Goal: Task Accomplishment & Management: Use online tool/utility

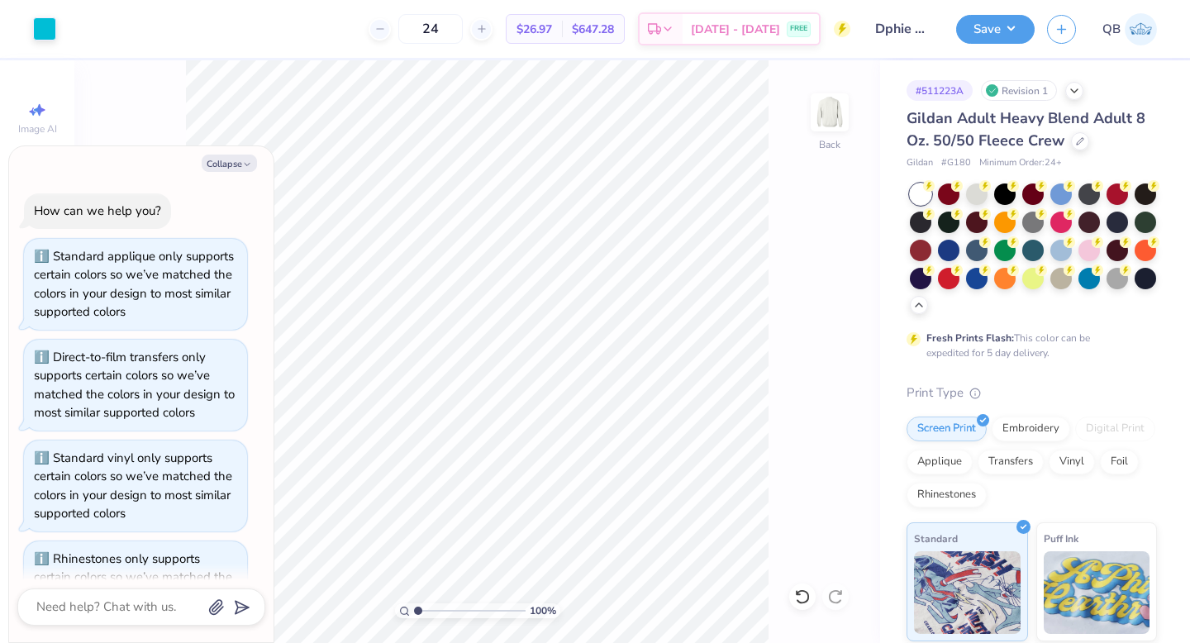
scroll to position [336, 0]
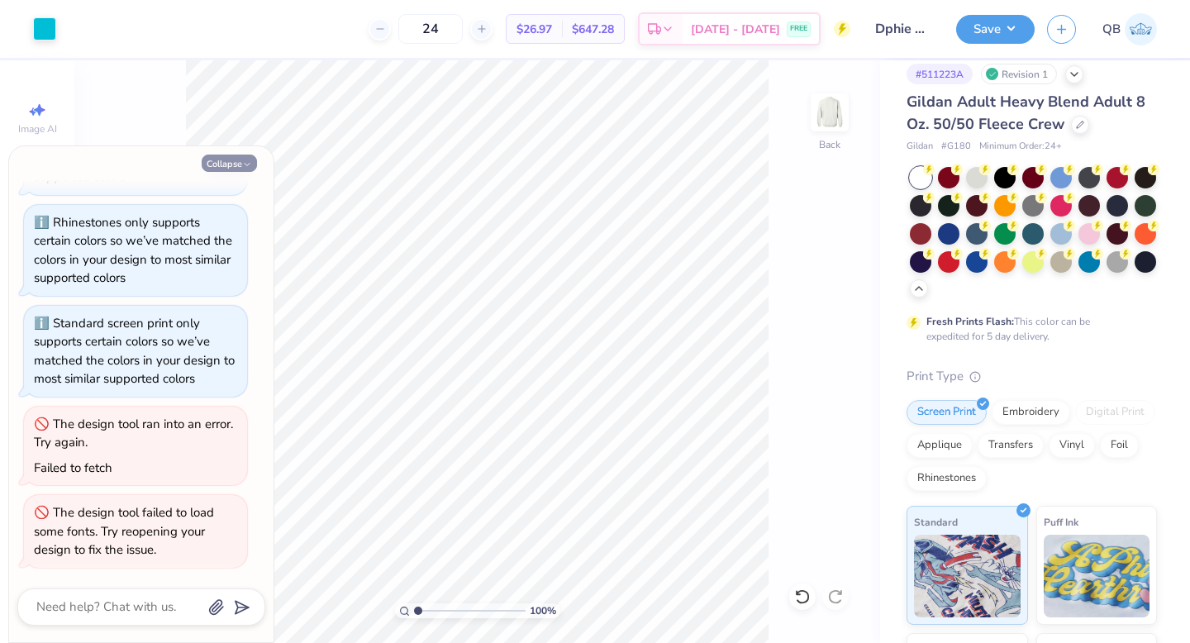
click at [236, 157] on button "Collapse" at bounding box center [229, 163] width 55 height 17
type textarea "x"
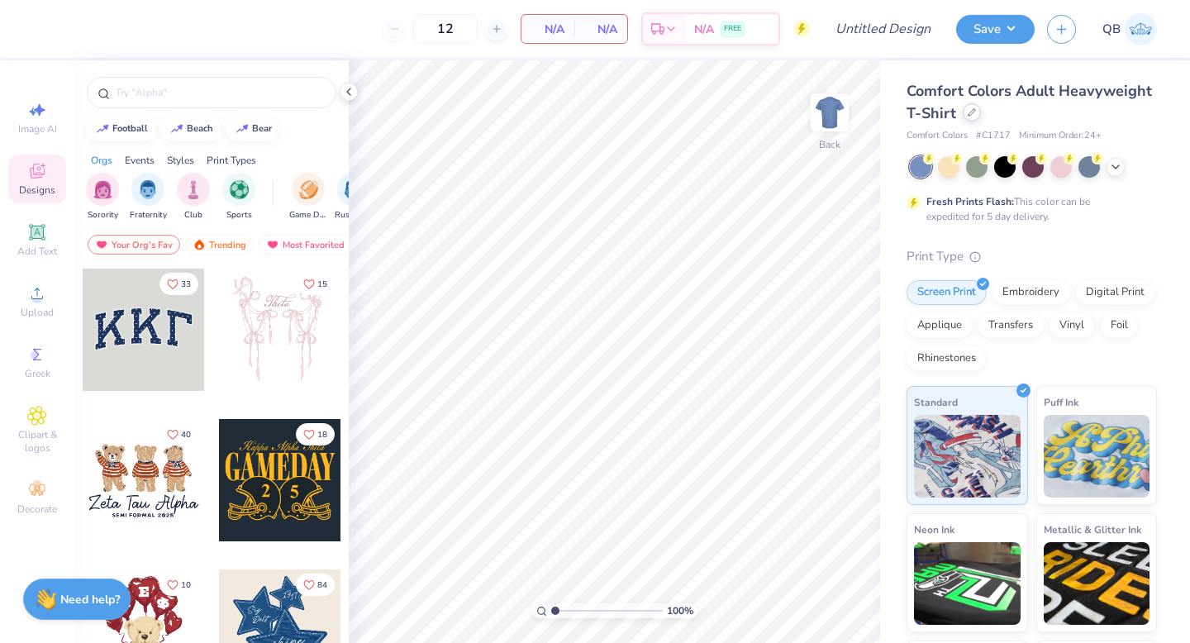
click at [976, 117] on div at bounding box center [972, 112] width 18 height 18
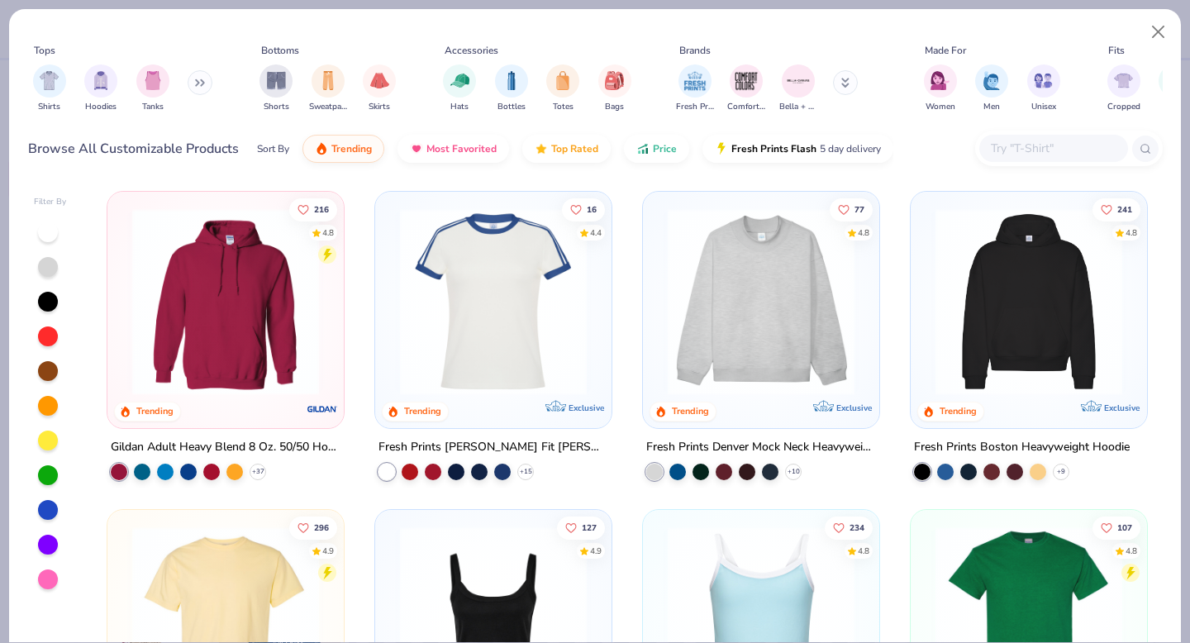
click at [1024, 315] on img at bounding box center [1028, 301] width 203 height 187
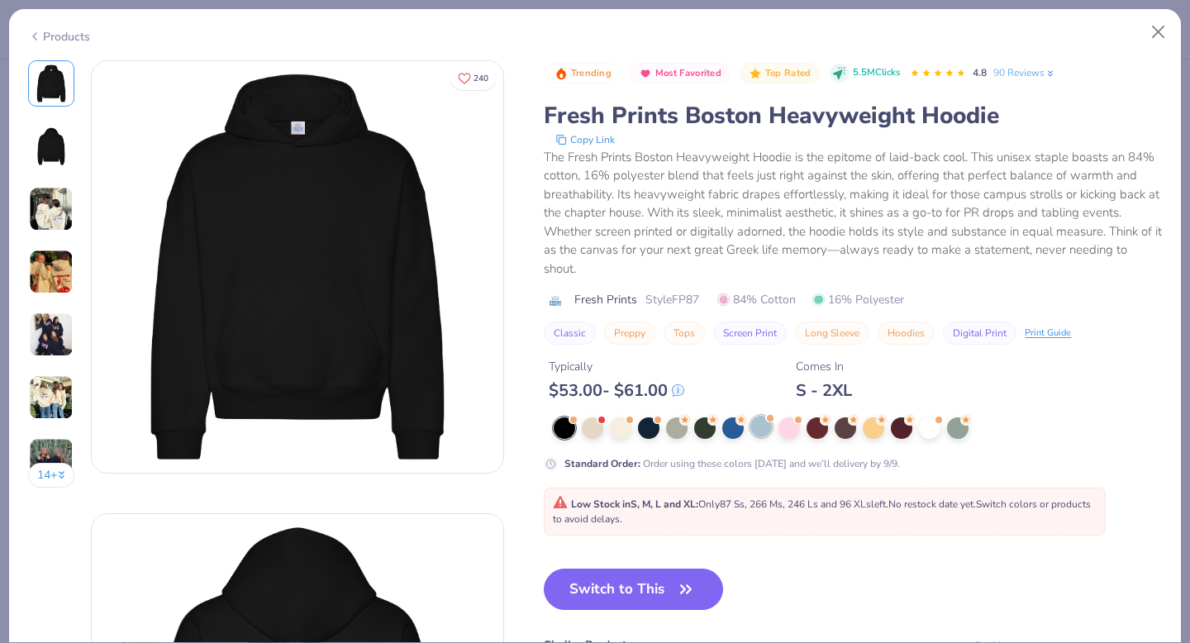
click at [764, 431] on div at bounding box center [760, 426] width 21 height 21
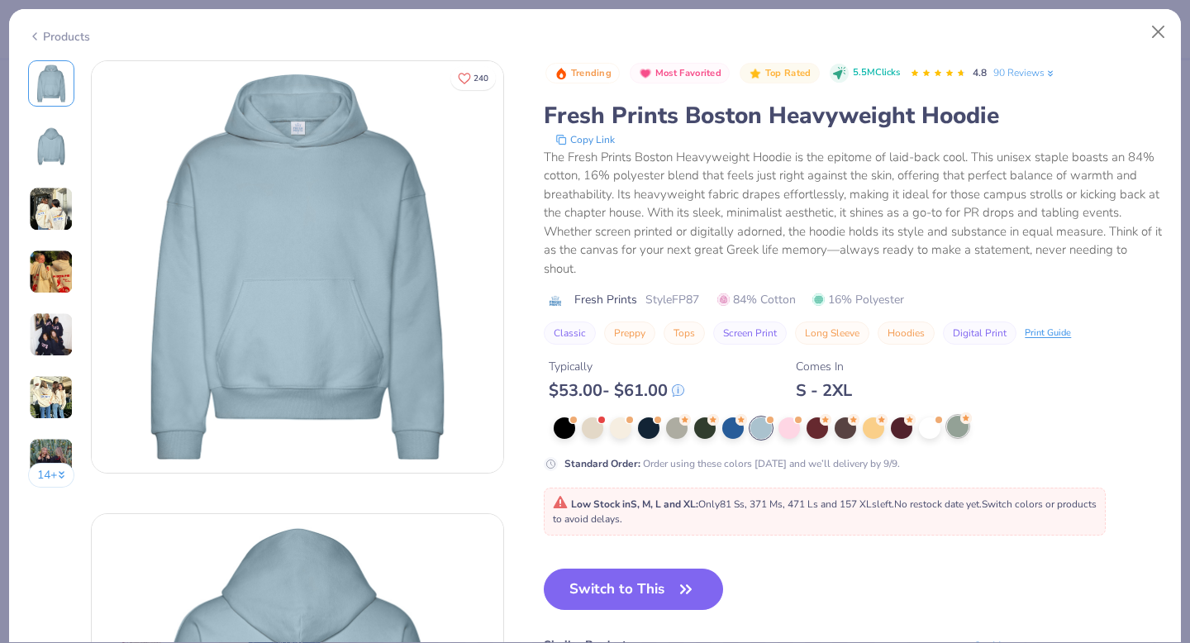
click at [957, 431] on div at bounding box center [957, 426] width 21 height 21
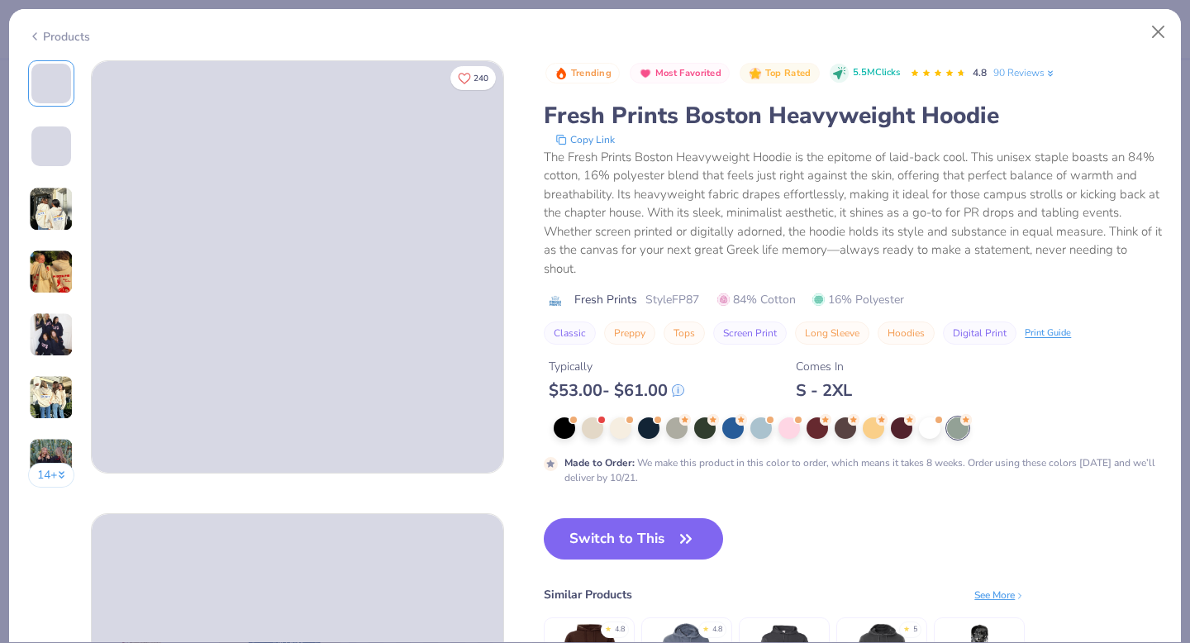
click at [49, 219] on img at bounding box center [51, 209] width 45 height 45
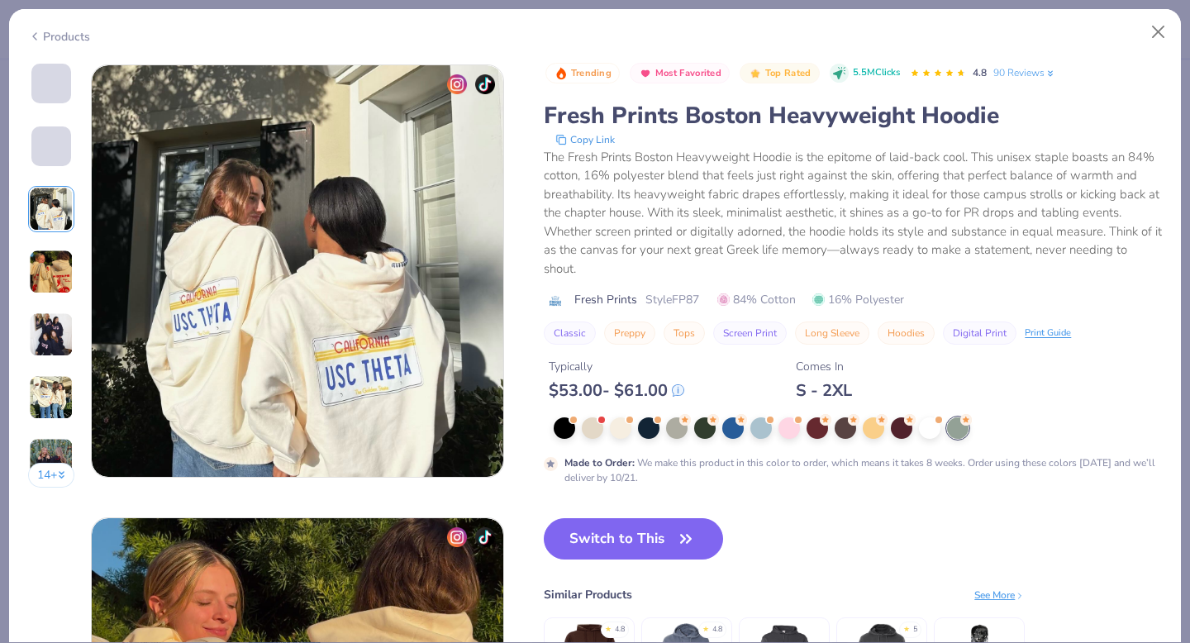
scroll to position [906, 0]
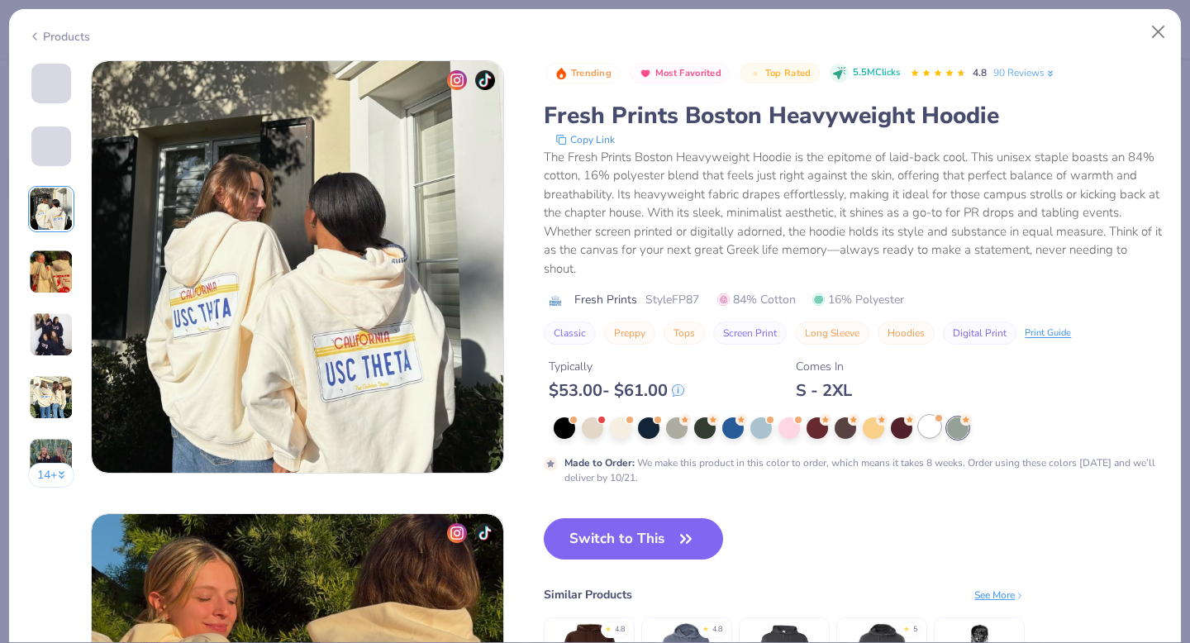
click at [937, 427] on div at bounding box center [929, 426] width 21 height 21
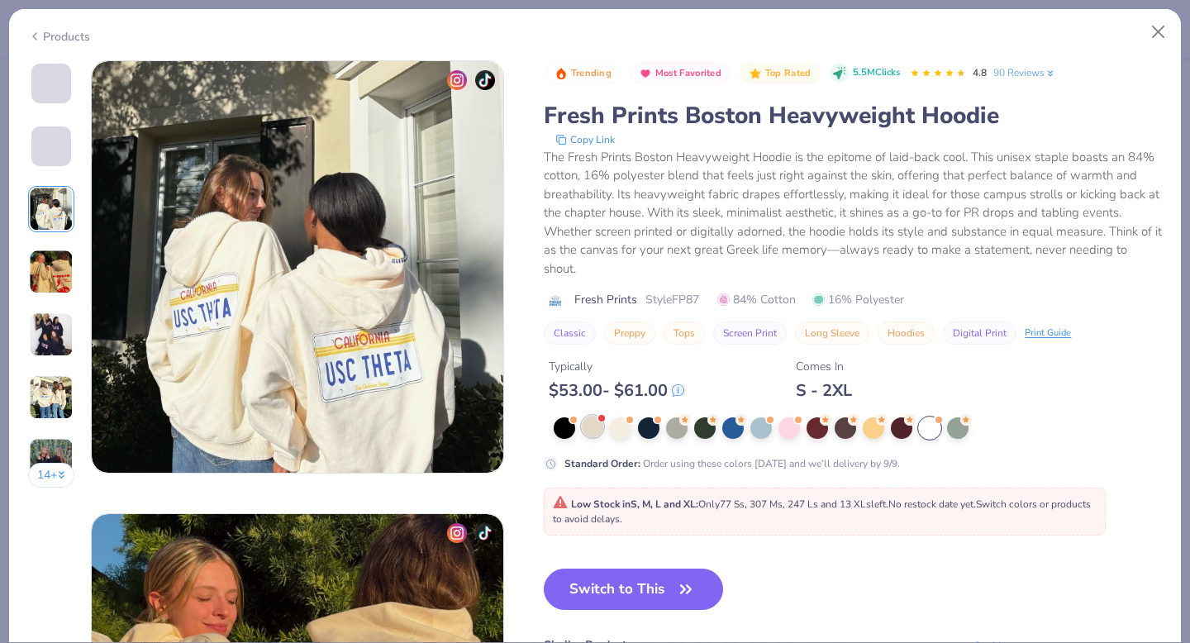
click at [587, 433] on div at bounding box center [592, 426] width 21 height 21
click at [763, 435] on div at bounding box center [760, 426] width 21 height 21
click at [762, 427] on div at bounding box center [760, 427] width 21 height 21
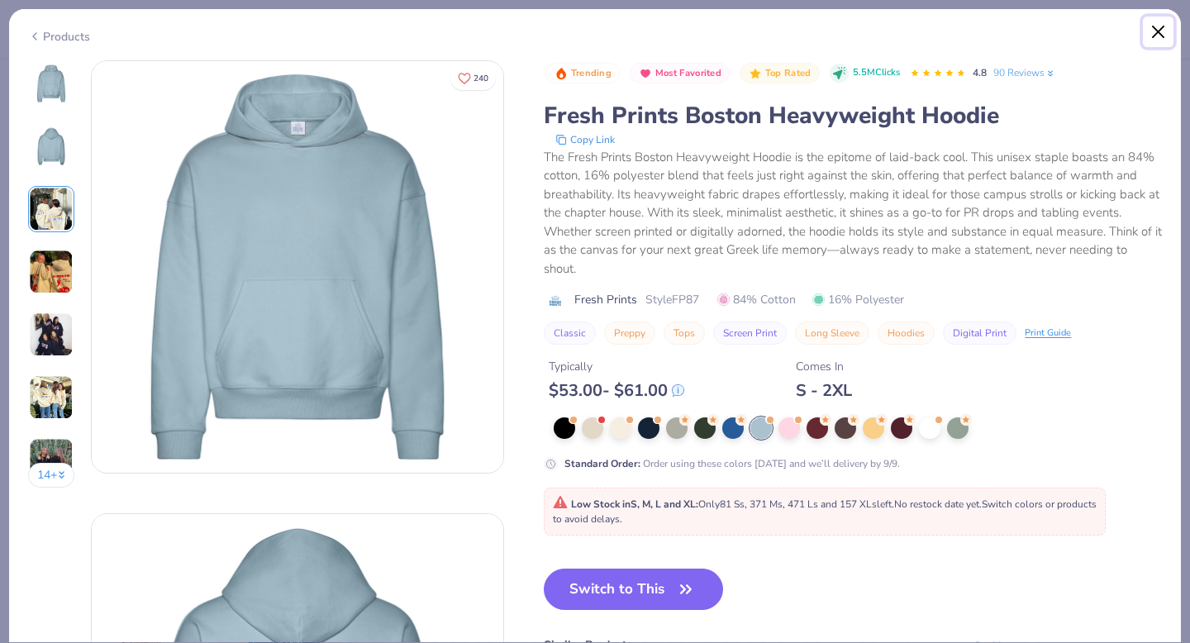
click at [1159, 31] on button "Close" at bounding box center [1158, 32] width 31 height 31
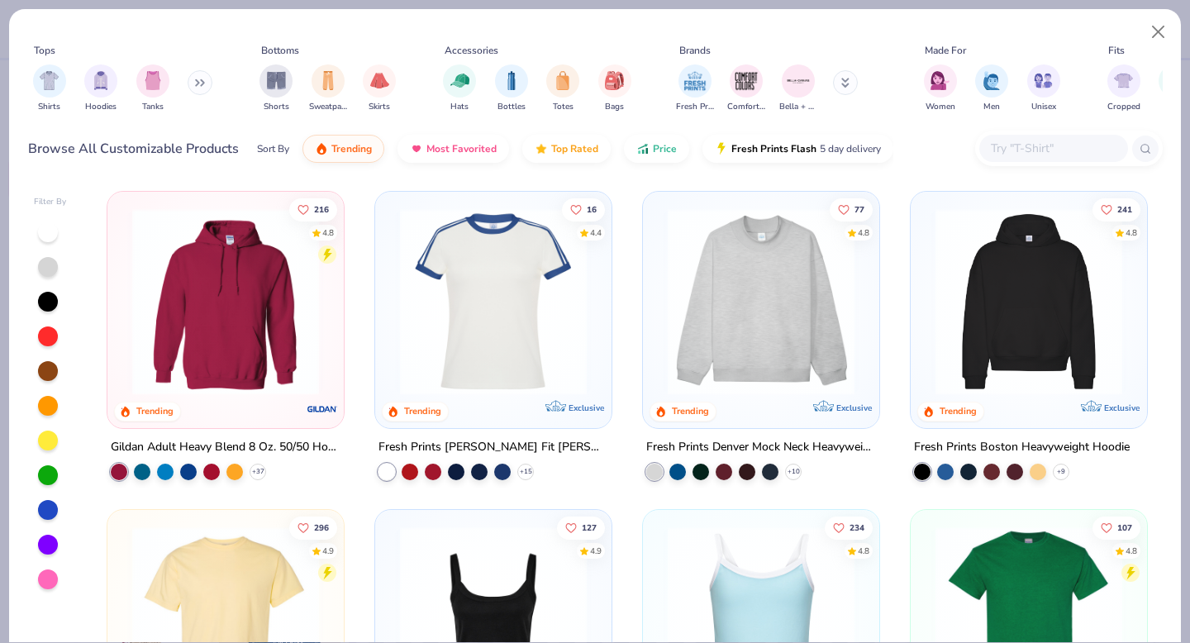
click at [312, 329] on img at bounding box center [225, 301] width 203 height 187
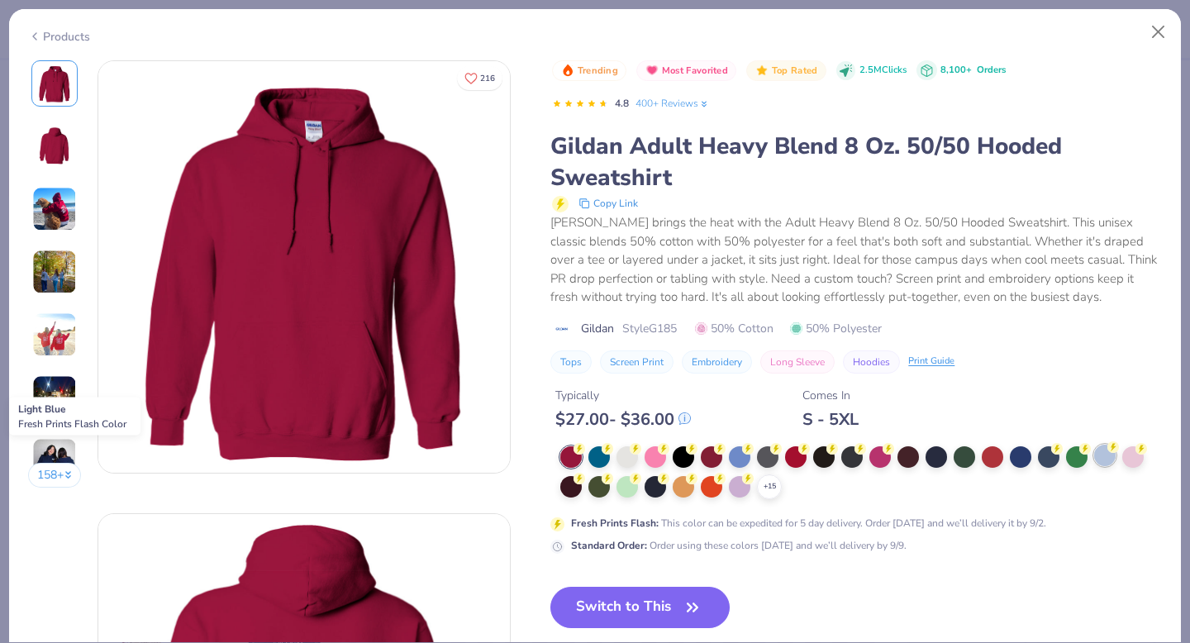
click at [1105, 452] on div at bounding box center [1104, 455] width 21 height 21
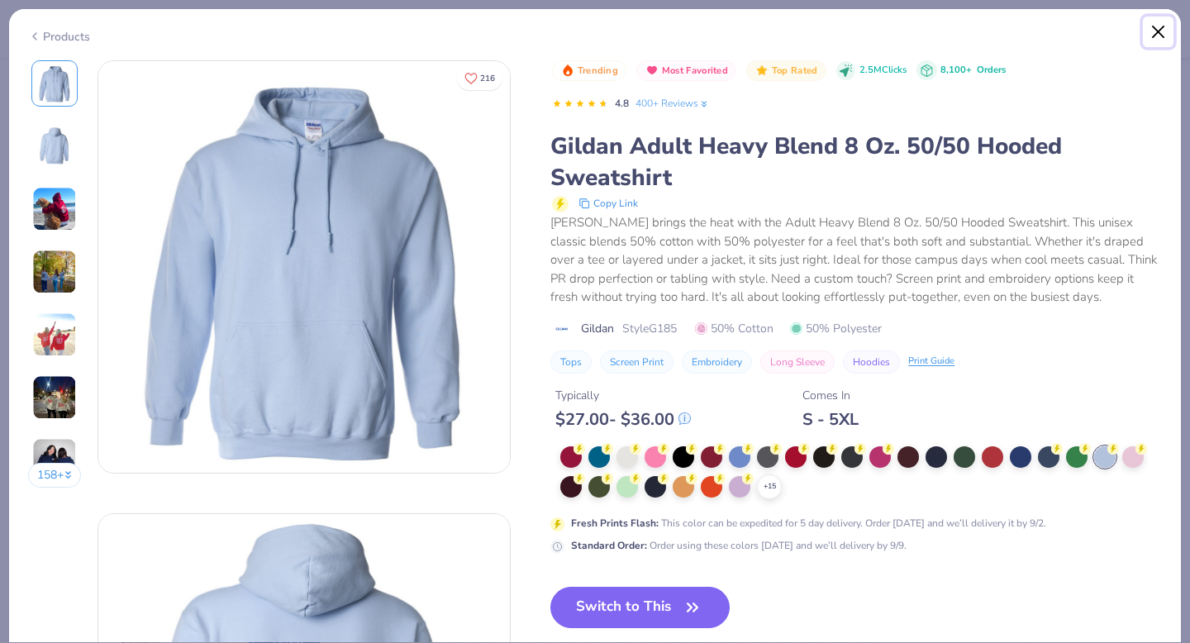
click at [1161, 29] on button "Close" at bounding box center [1158, 32] width 31 height 31
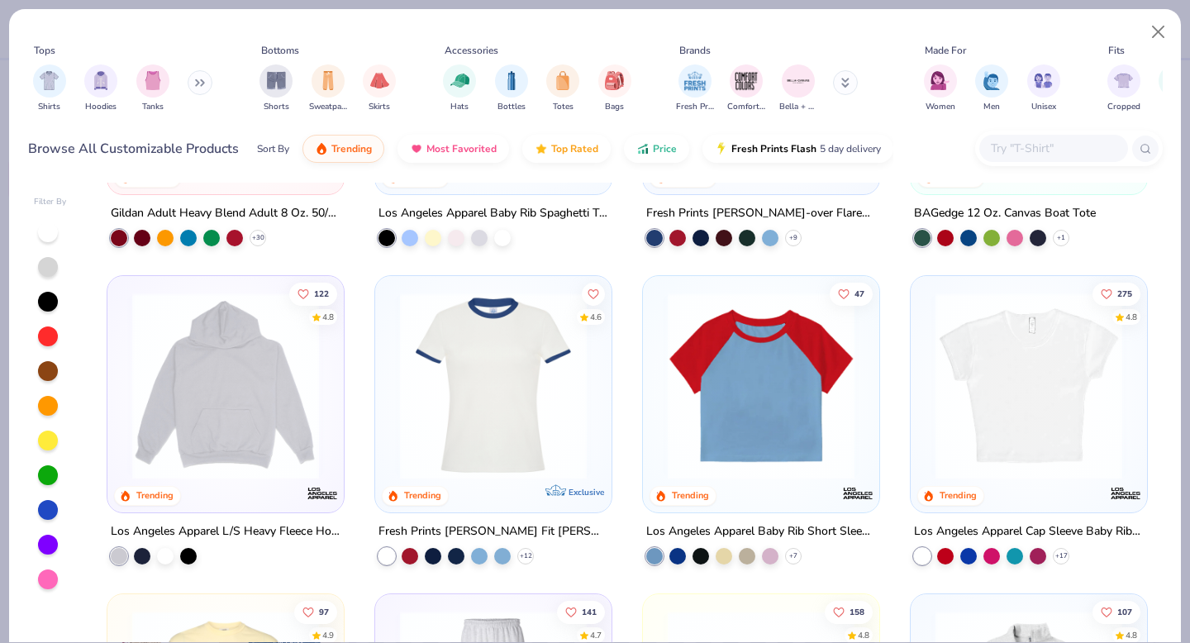
scroll to position [1003, 0]
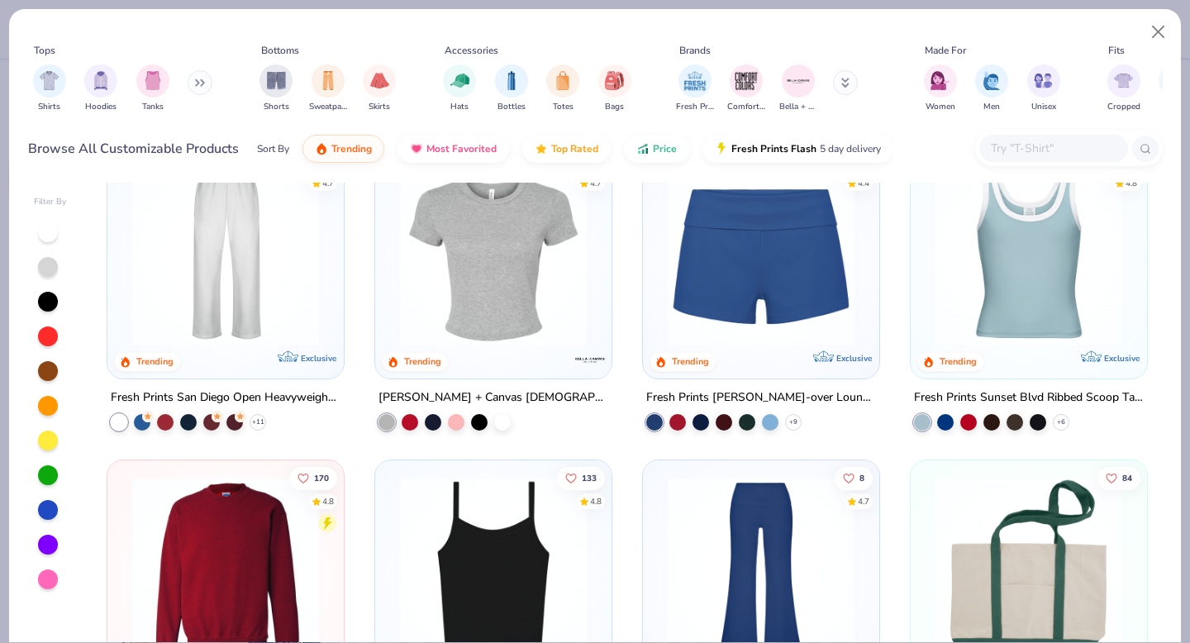
click at [235, 492] on img at bounding box center [225, 570] width 203 height 187
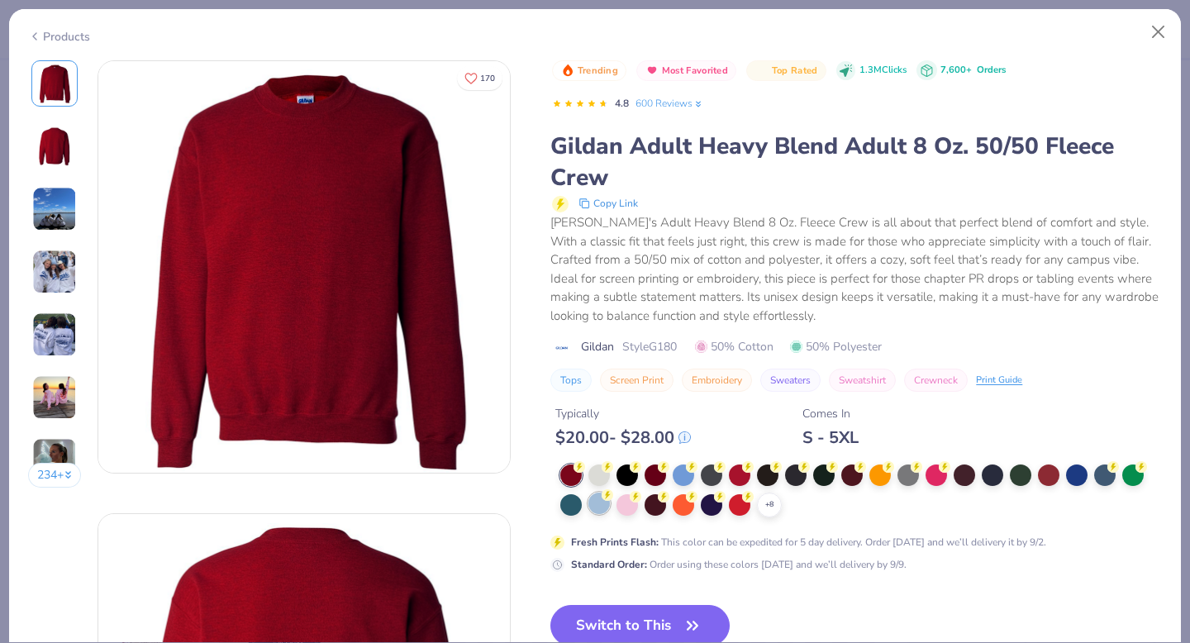
click at [598, 509] on div at bounding box center [598, 503] width 21 height 21
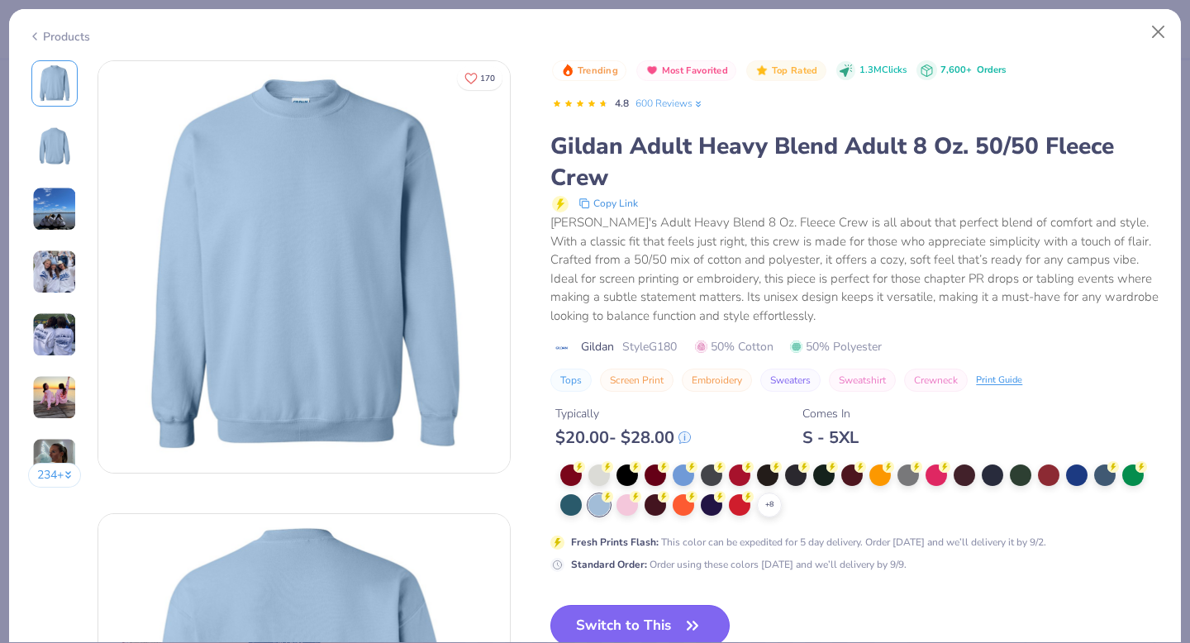
click at [615, 619] on button "Switch to This" at bounding box center [639, 625] width 179 height 41
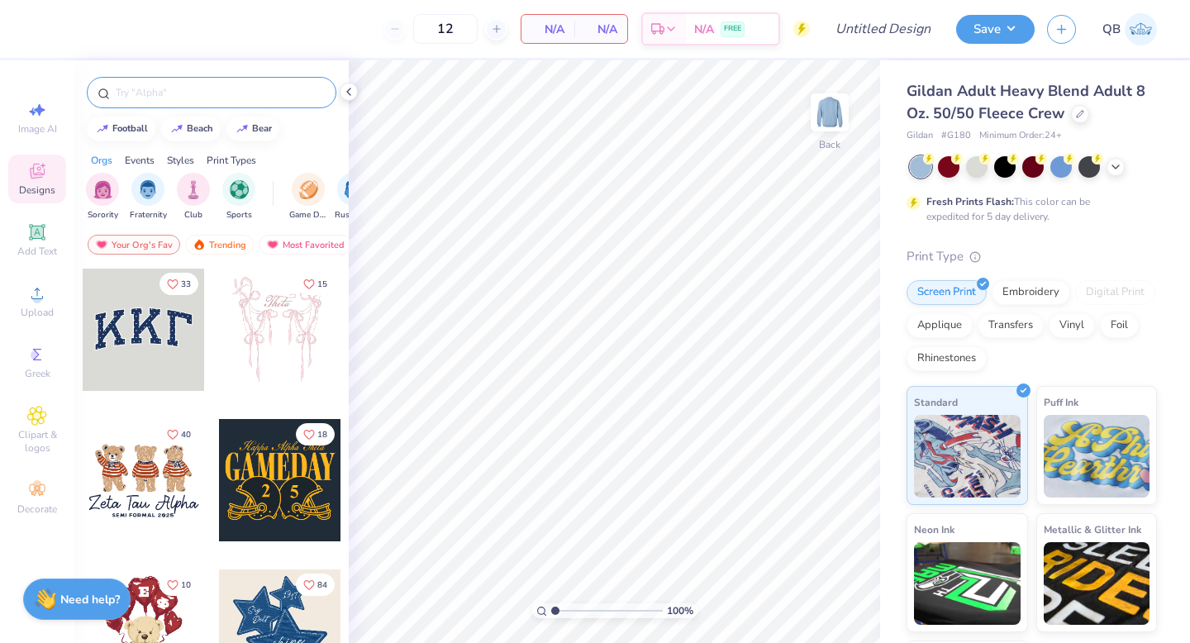
click at [193, 92] on input "text" at bounding box center [220, 92] width 212 height 17
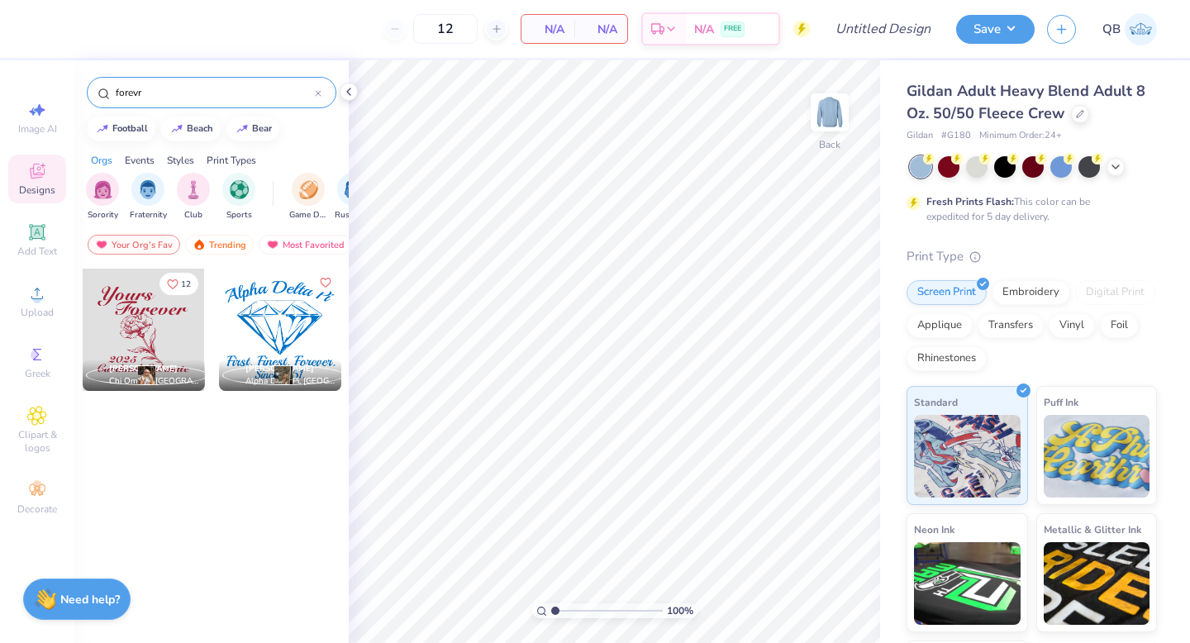
type input "forev"
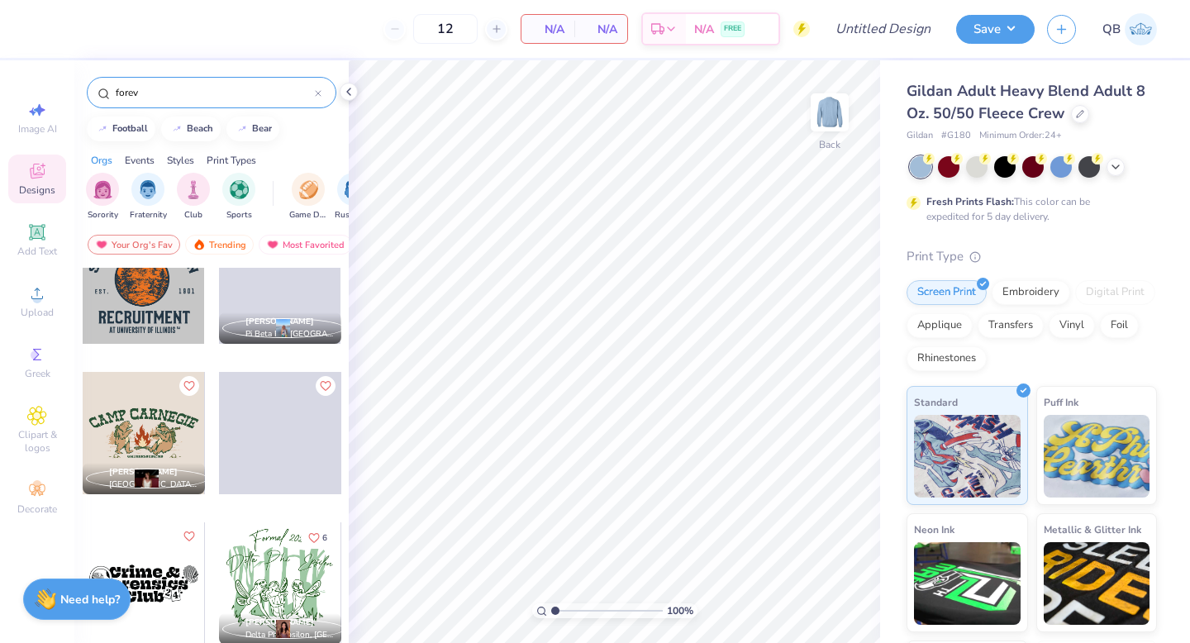
scroll to position [827, 0]
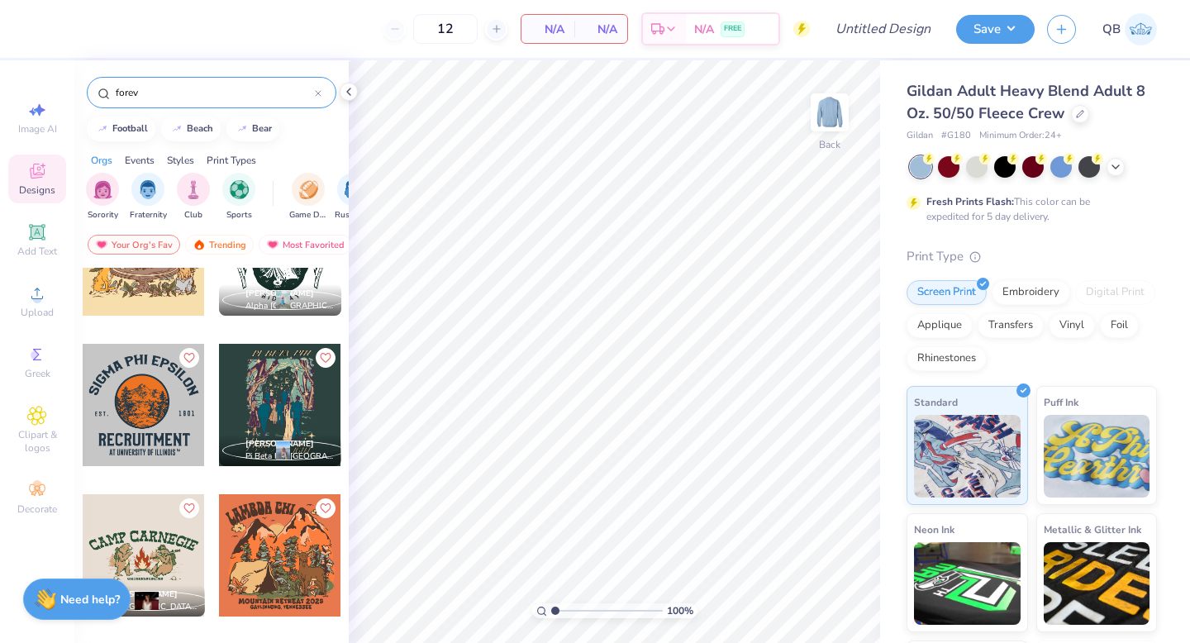
click at [320, 91] on icon at bounding box center [318, 93] width 5 height 5
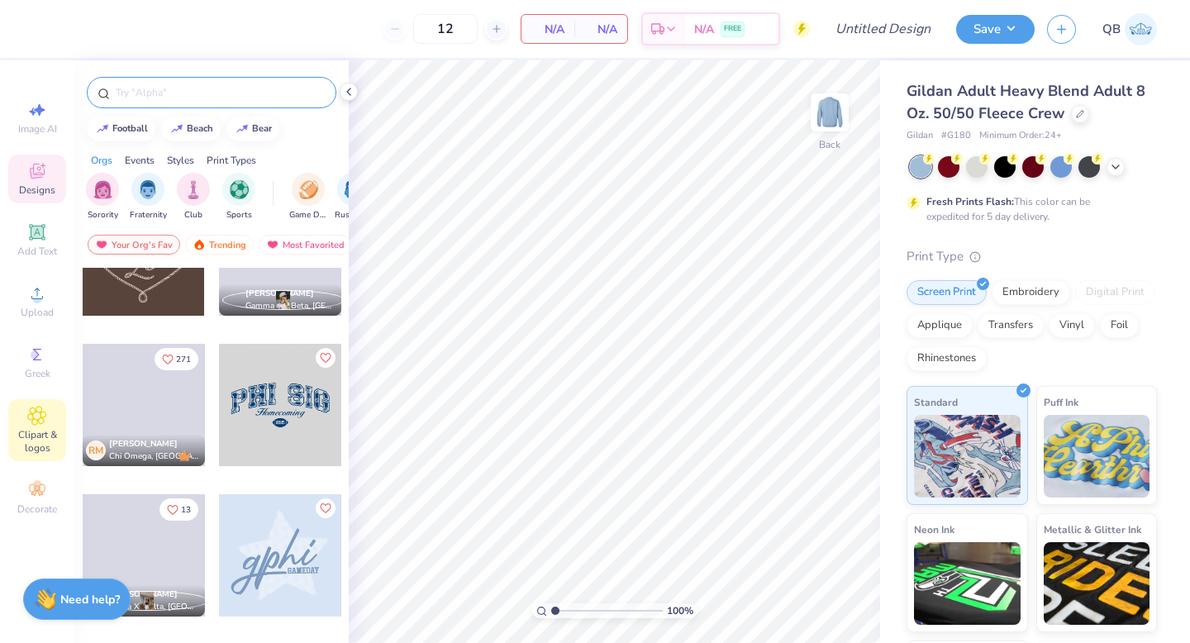
click at [35, 449] on span "Clipart & logos" at bounding box center [37, 441] width 58 height 26
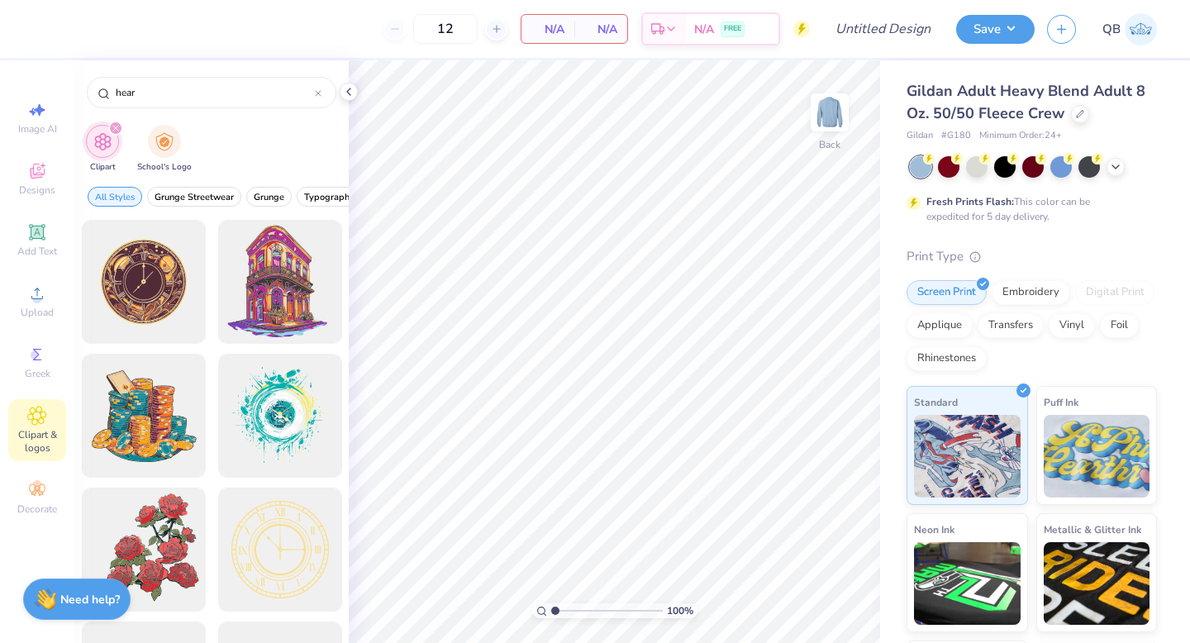
type input "heart"
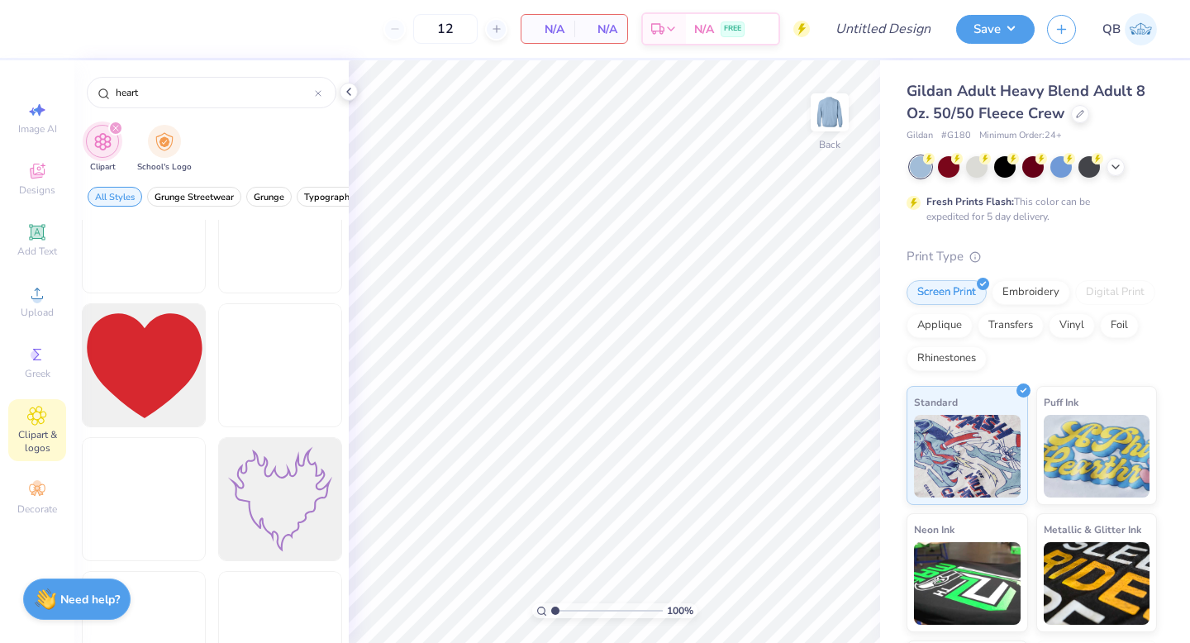
scroll to position [2817, 0]
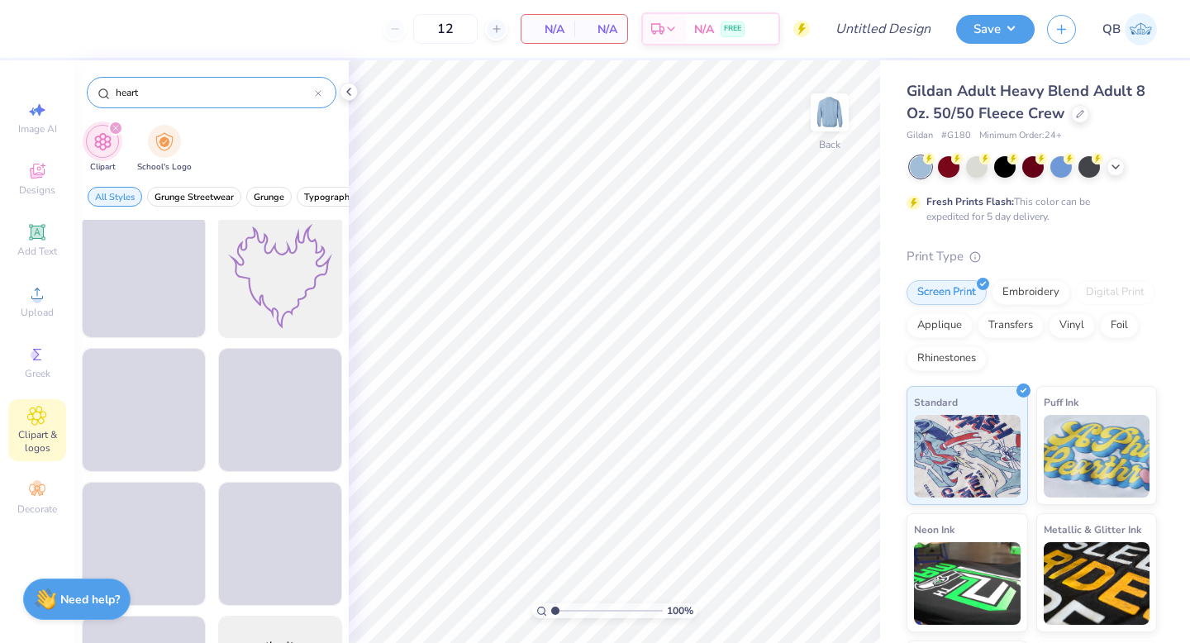
click at [320, 93] on icon at bounding box center [318, 93] width 7 height 7
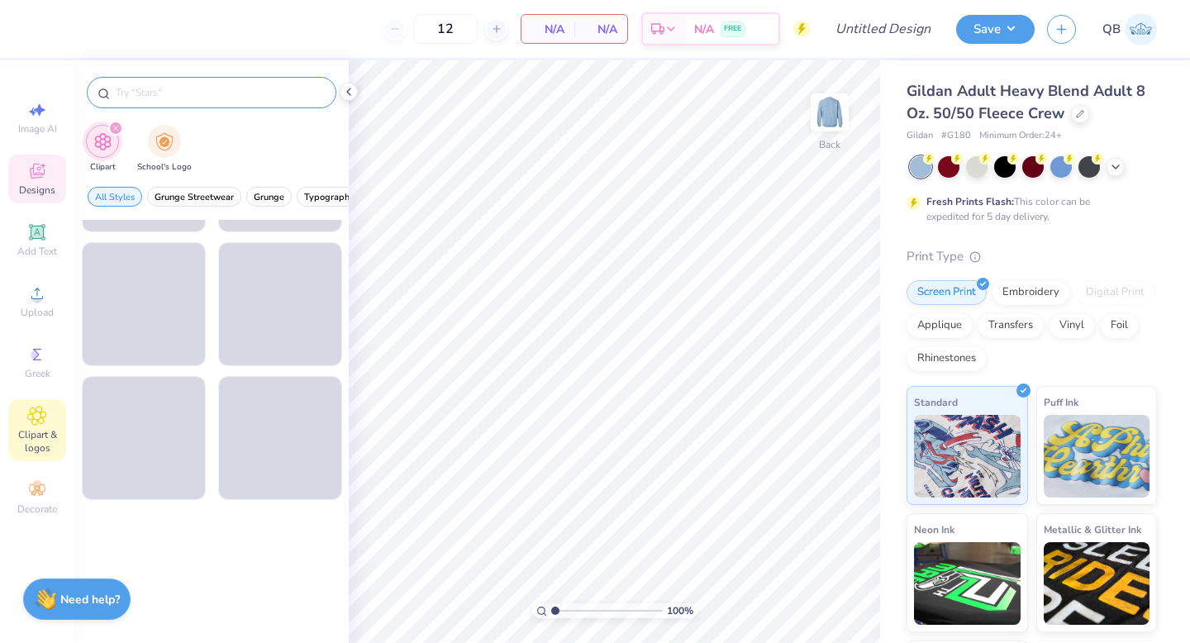
click at [42, 186] on span "Designs" at bounding box center [37, 189] width 36 height 13
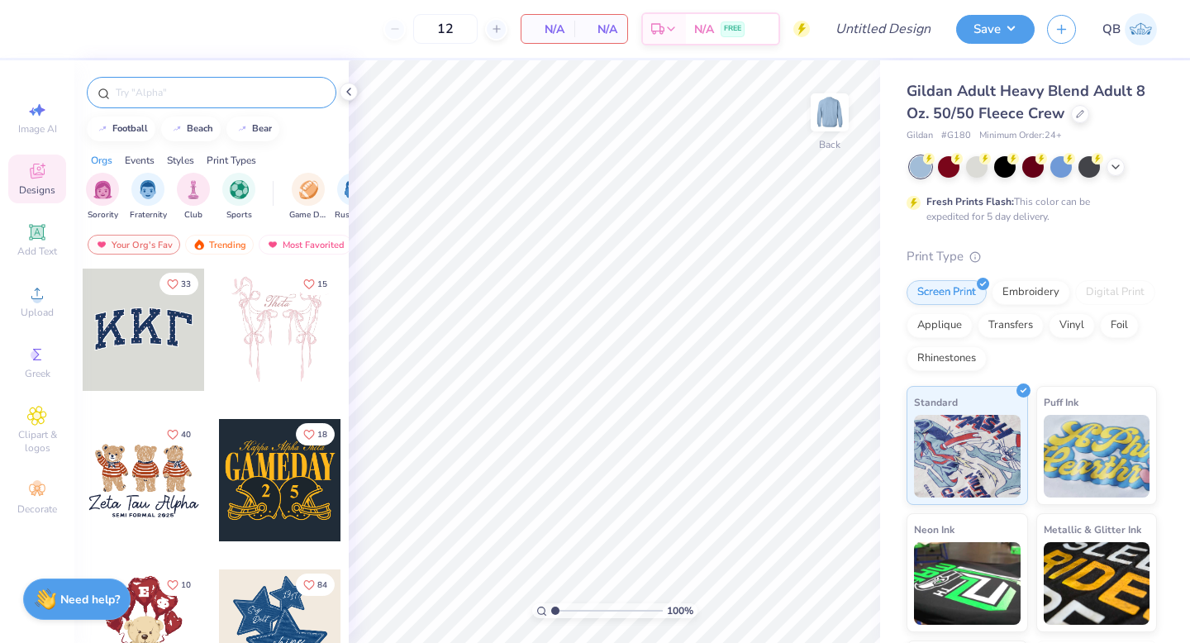
click at [222, 102] on div at bounding box center [212, 92] width 250 height 31
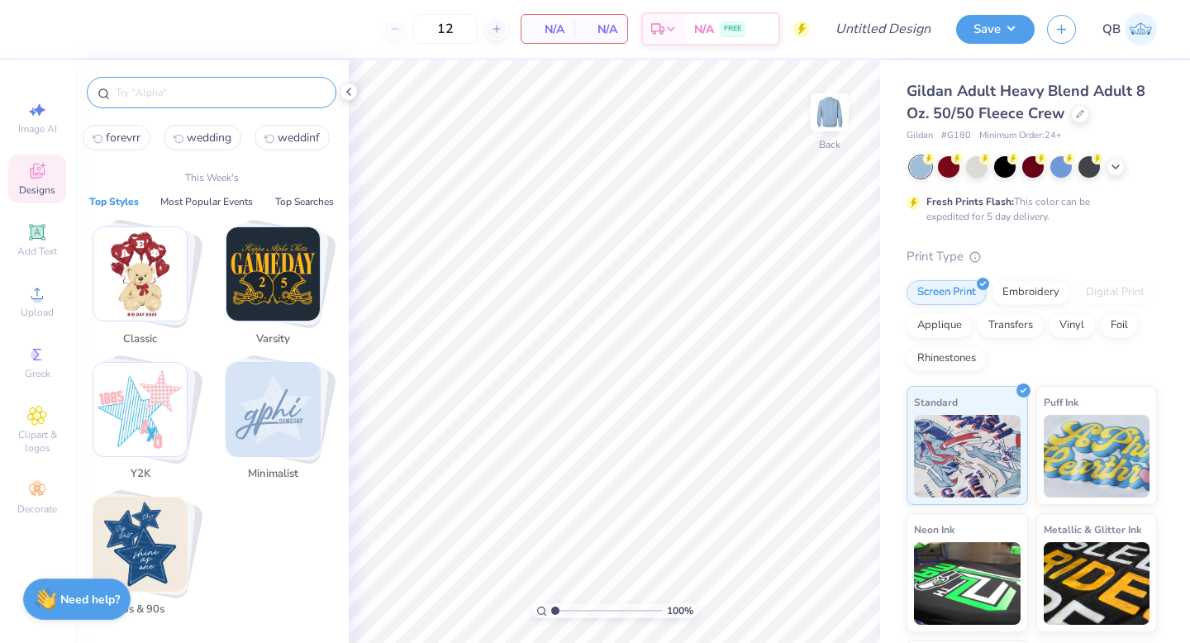
click at [207, 98] on input "text" at bounding box center [220, 92] width 212 height 17
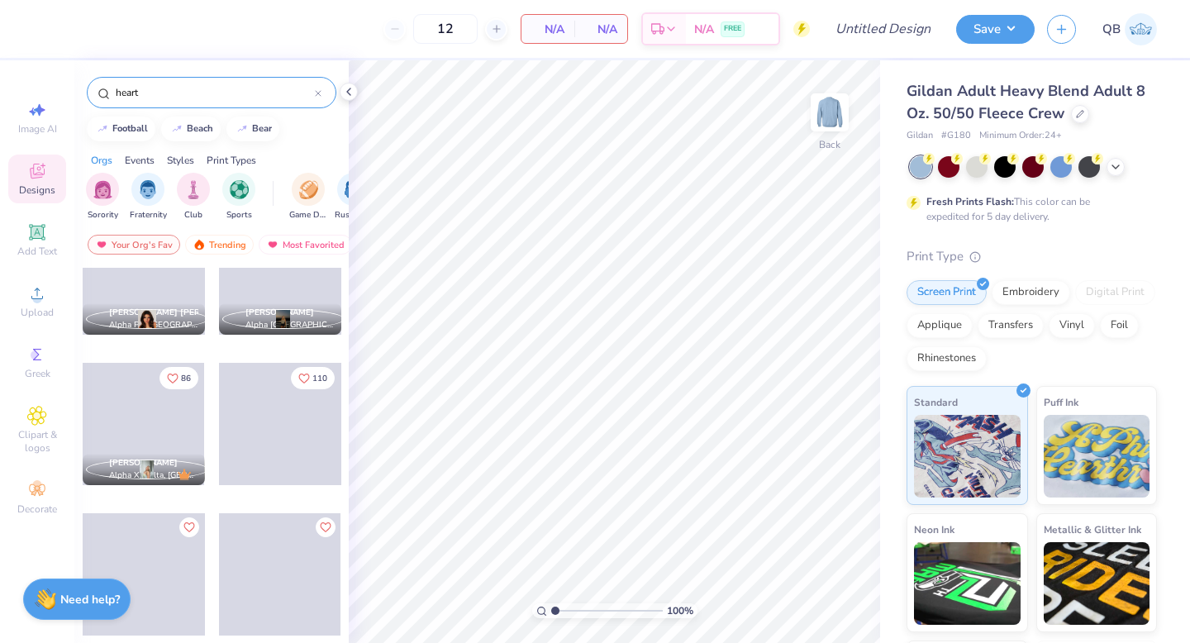
scroll to position [1382, 0]
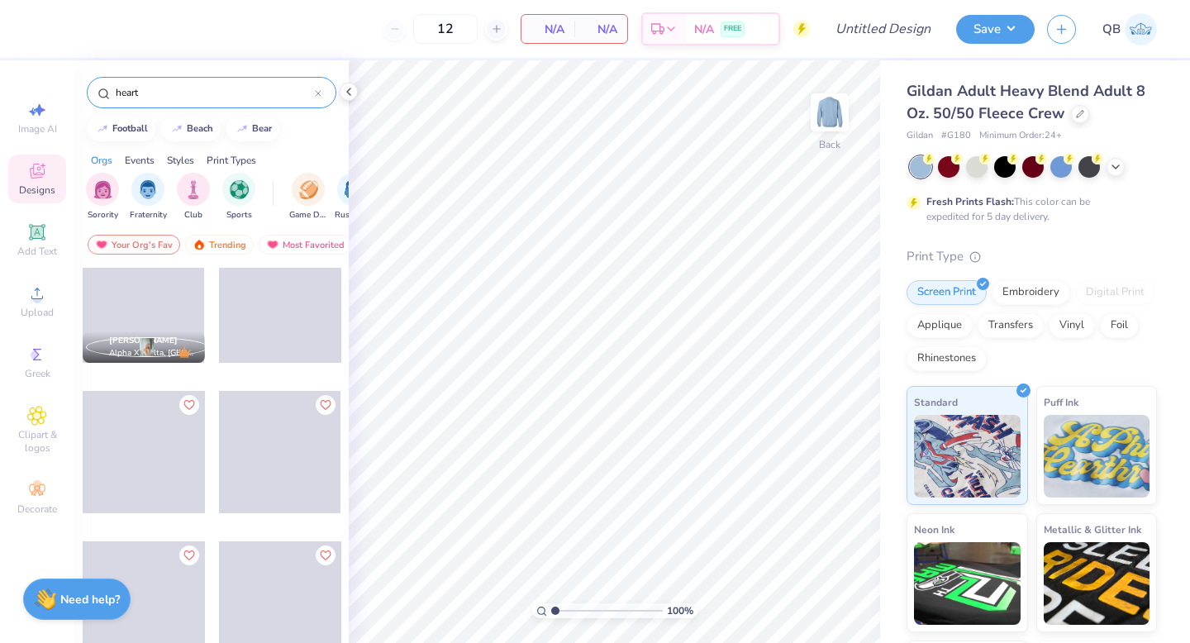
type input "heart"
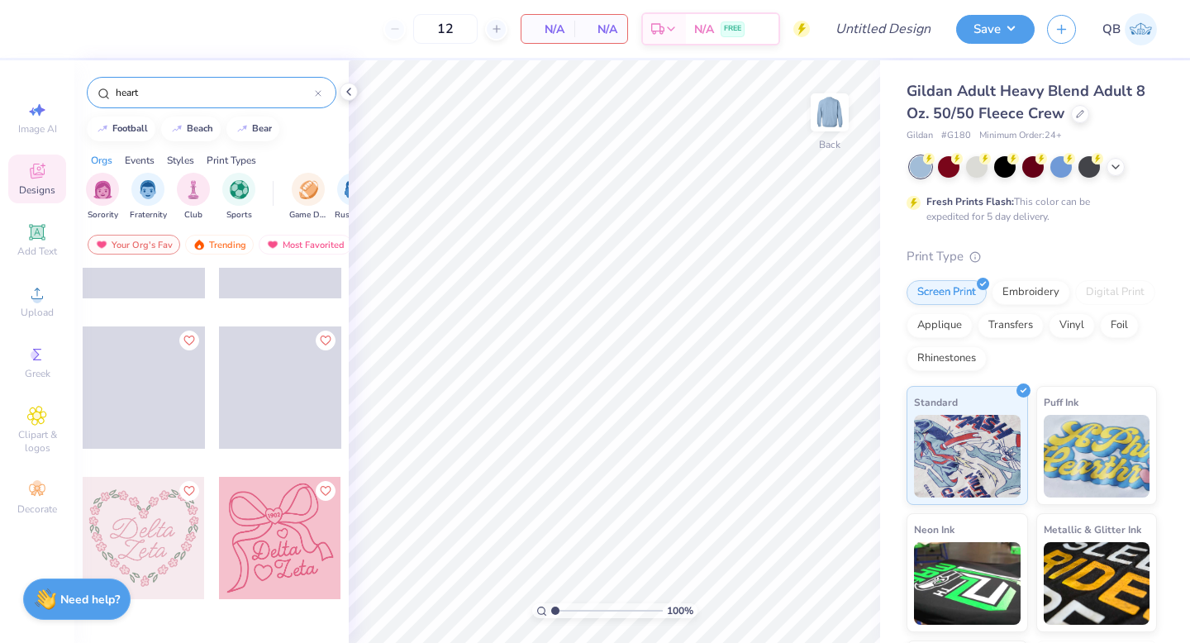
scroll to position [2018, 0]
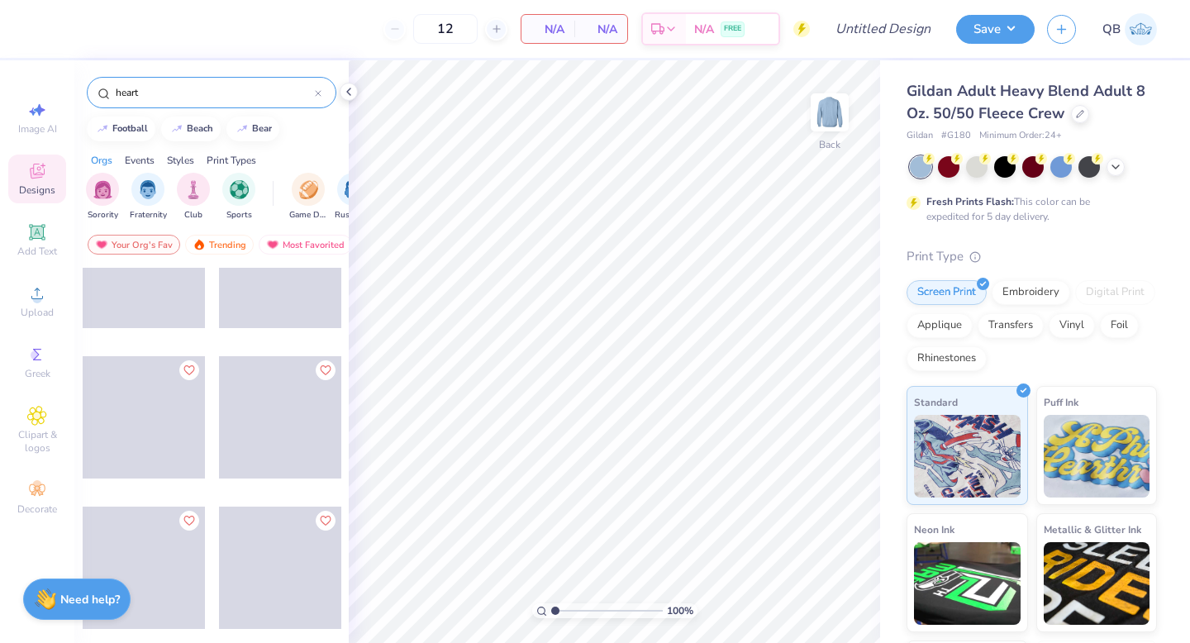
click at [318, 92] on icon at bounding box center [318, 93] width 7 height 7
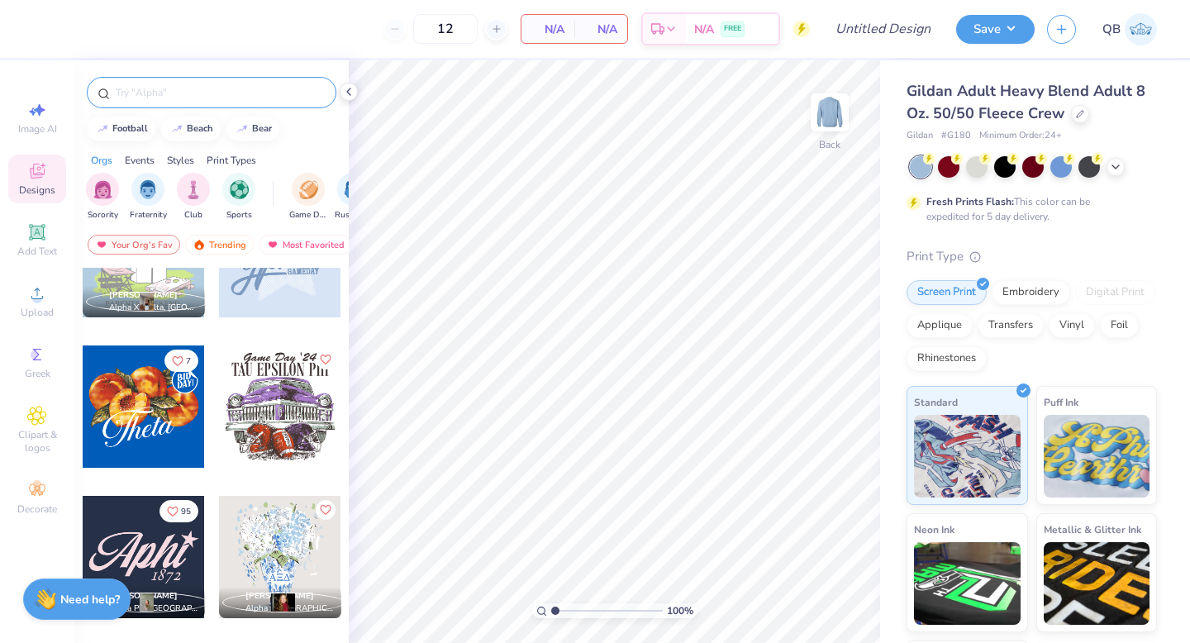
scroll to position [1127, 0]
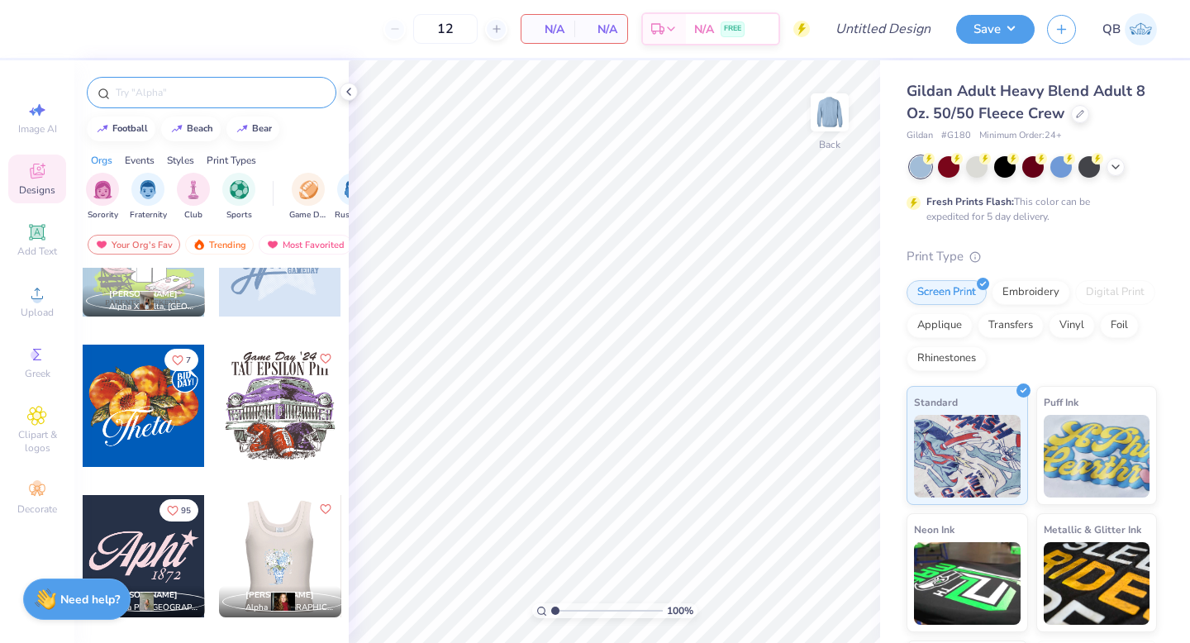
click at [275, 541] on div at bounding box center [280, 556] width 367 height 122
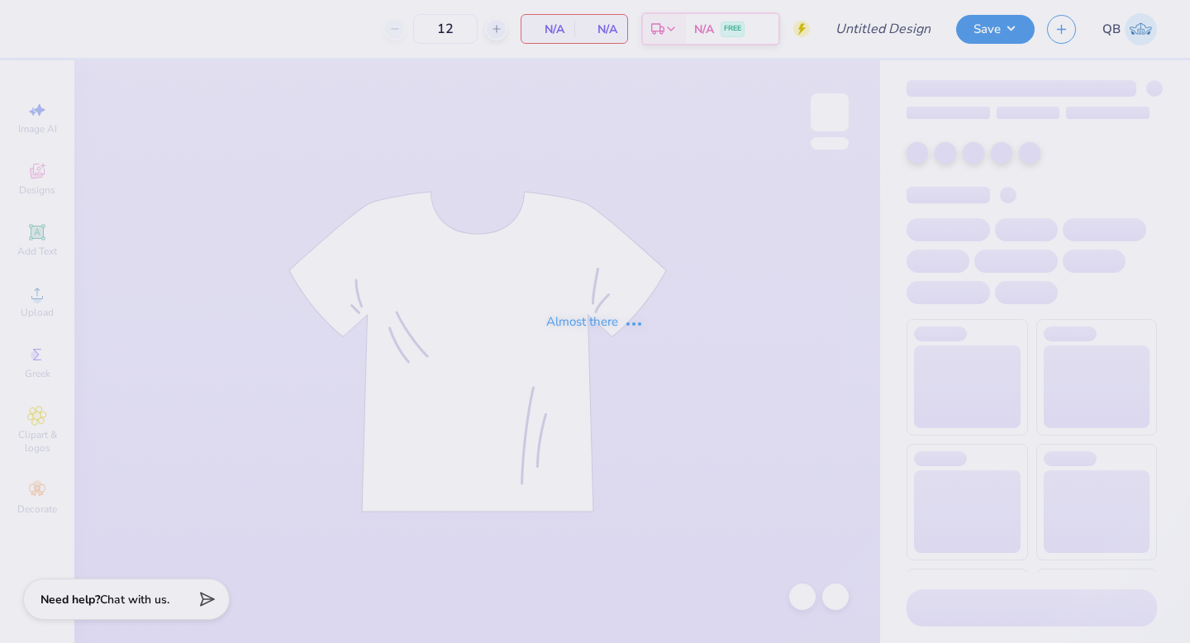
type input "Dphie bid day crewneck"
type input "24"
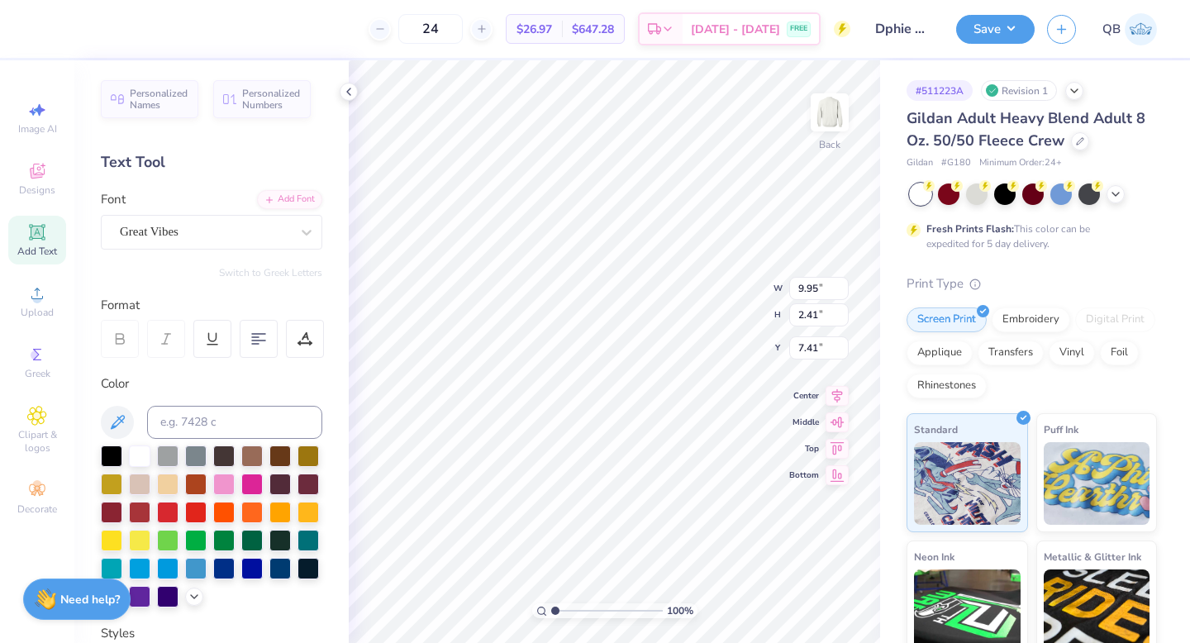
type textarea "Mrs. dphie"
click at [993, 27] on button "Save" at bounding box center [995, 26] width 79 height 29
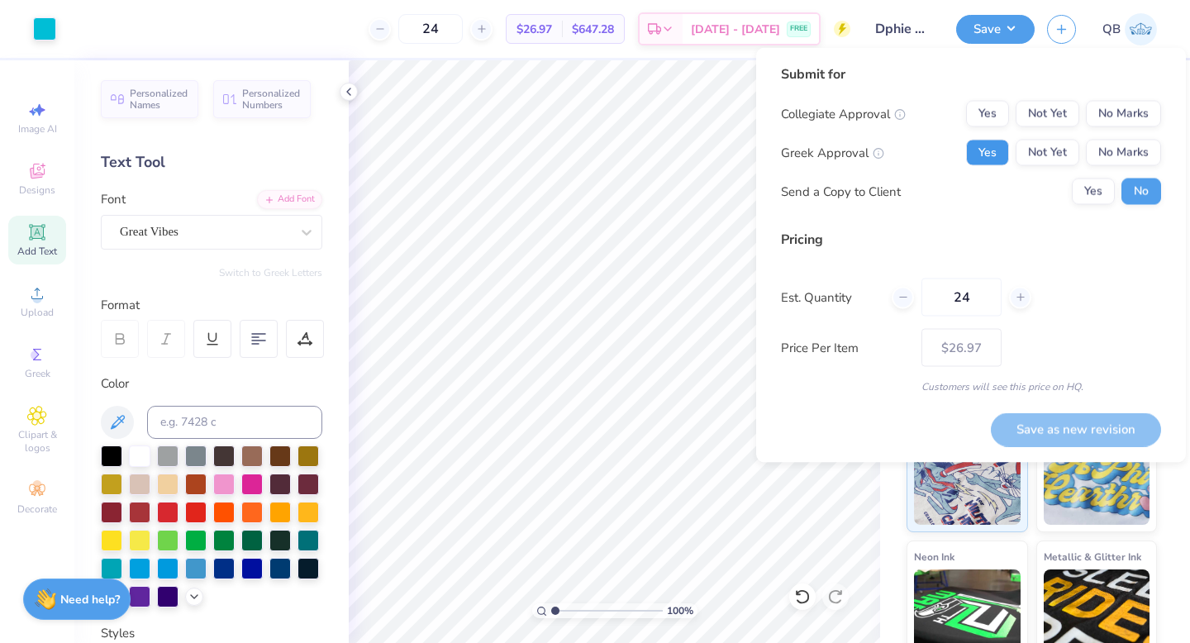
click at [982, 159] on button "Yes" at bounding box center [987, 153] width 43 height 26
click at [1122, 108] on button "No Marks" at bounding box center [1123, 114] width 75 height 26
click at [1065, 431] on button "Save as new revision" at bounding box center [1076, 429] width 170 height 34
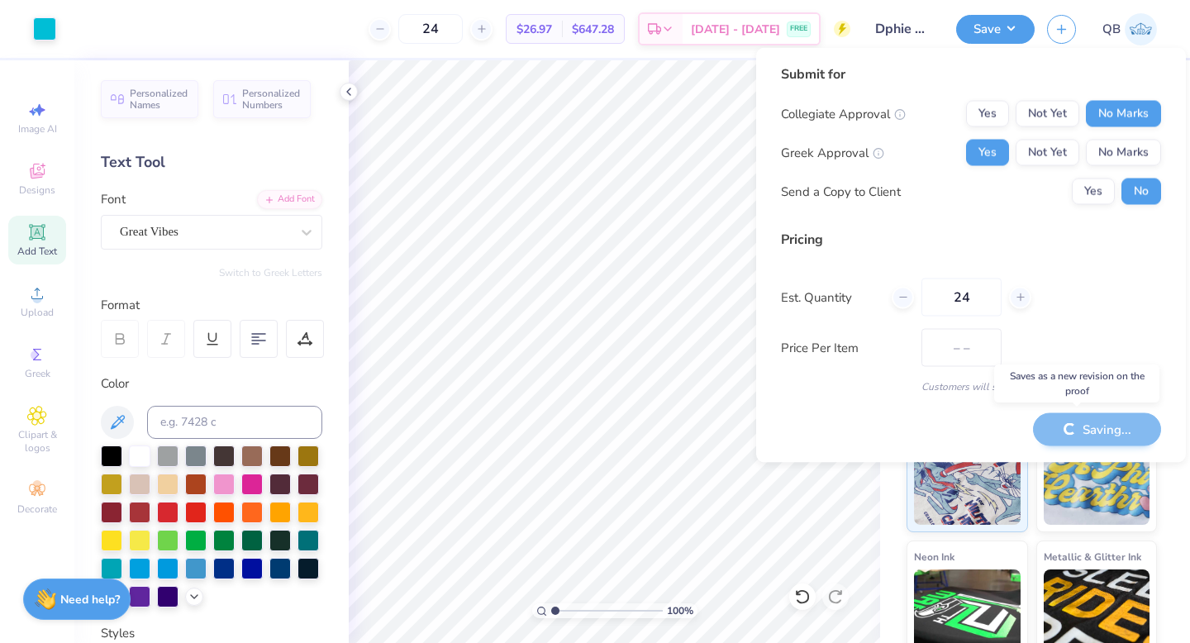
type input "$26.97"
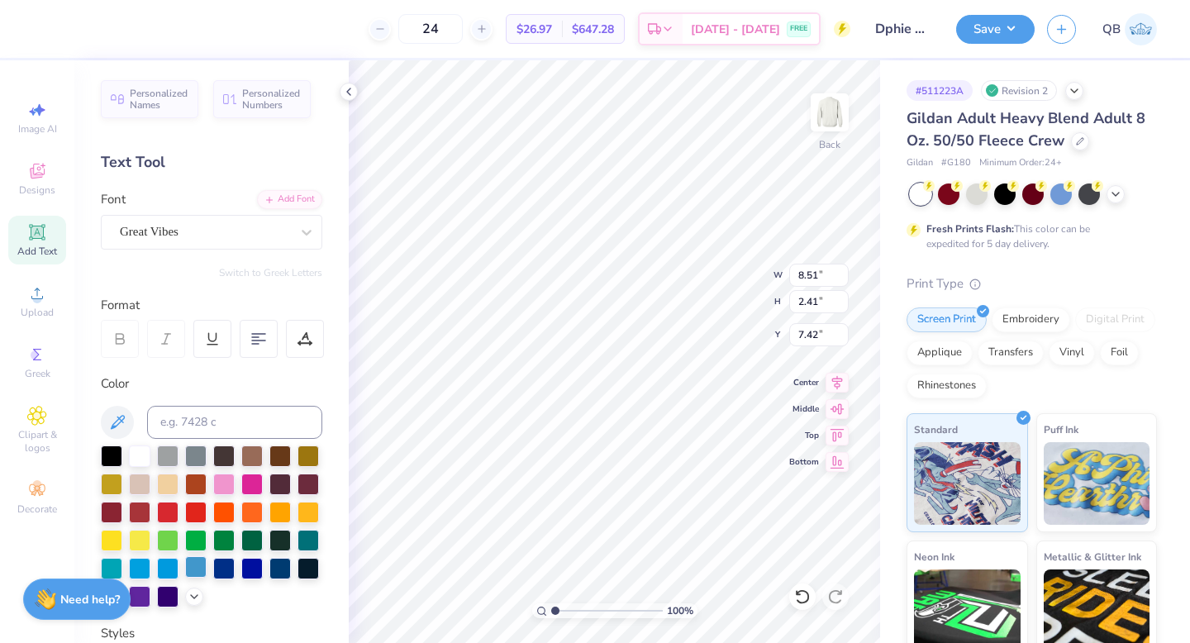
click at [197, 570] on div at bounding box center [195, 566] width 21 height 21
click at [193, 591] on icon at bounding box center [194, 594] width 13 height 13
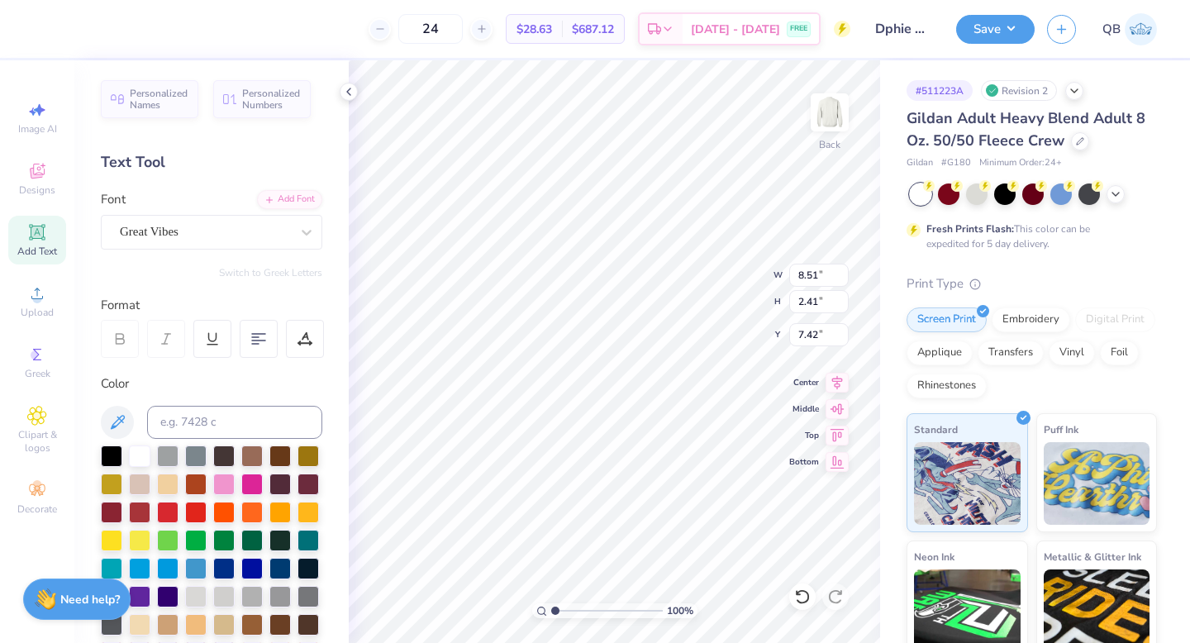
scroll to position [265, 0]
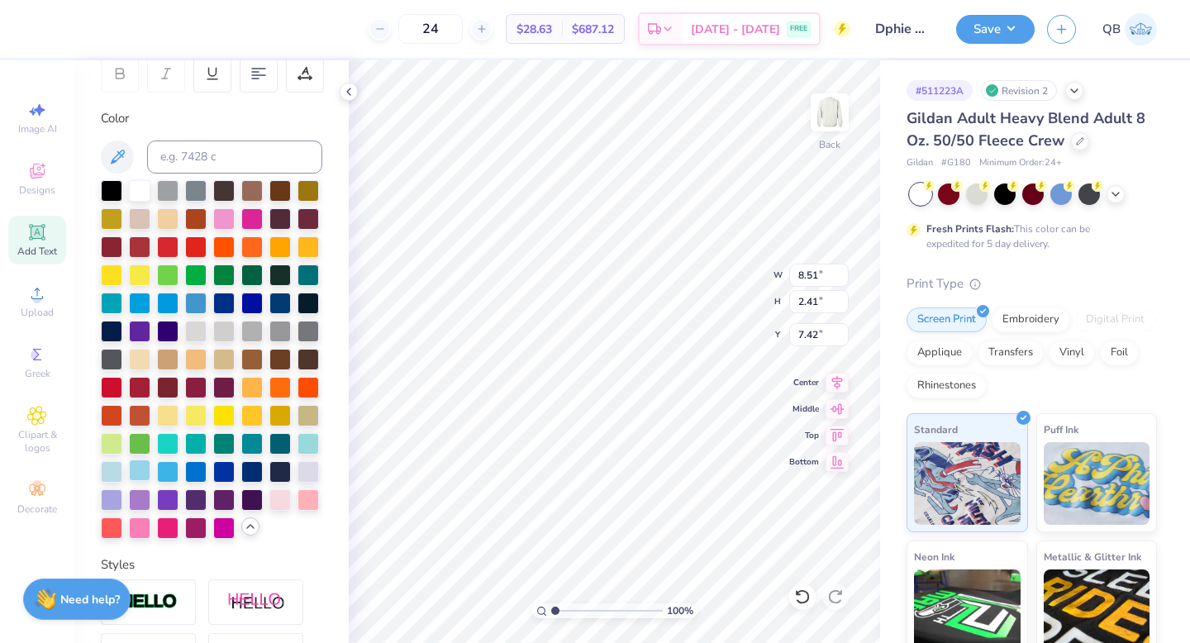
click at [138, 467] on div at bounding box center [139, 469] width 21 height 21
click at [137, 471] on div at bounding box center [139, 469] width 21 height 21
type input "9.85"
type input "3.88"
type input "7.99"
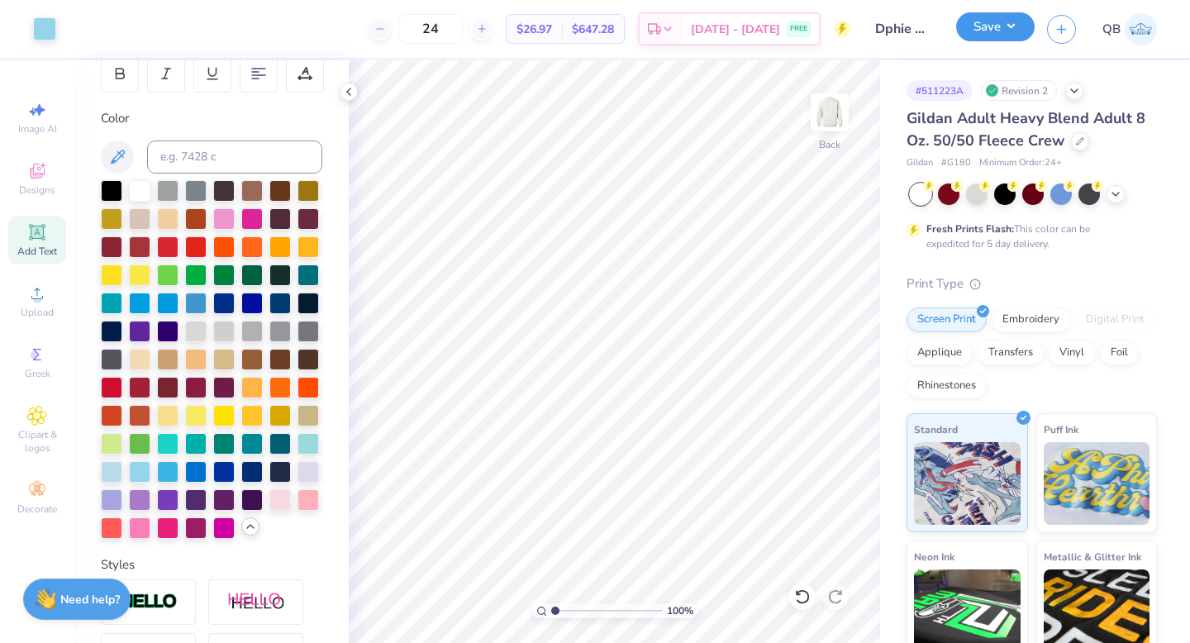
click at [993, 21] on button "Save" at bounding box center [995, 26] width 79 height 29
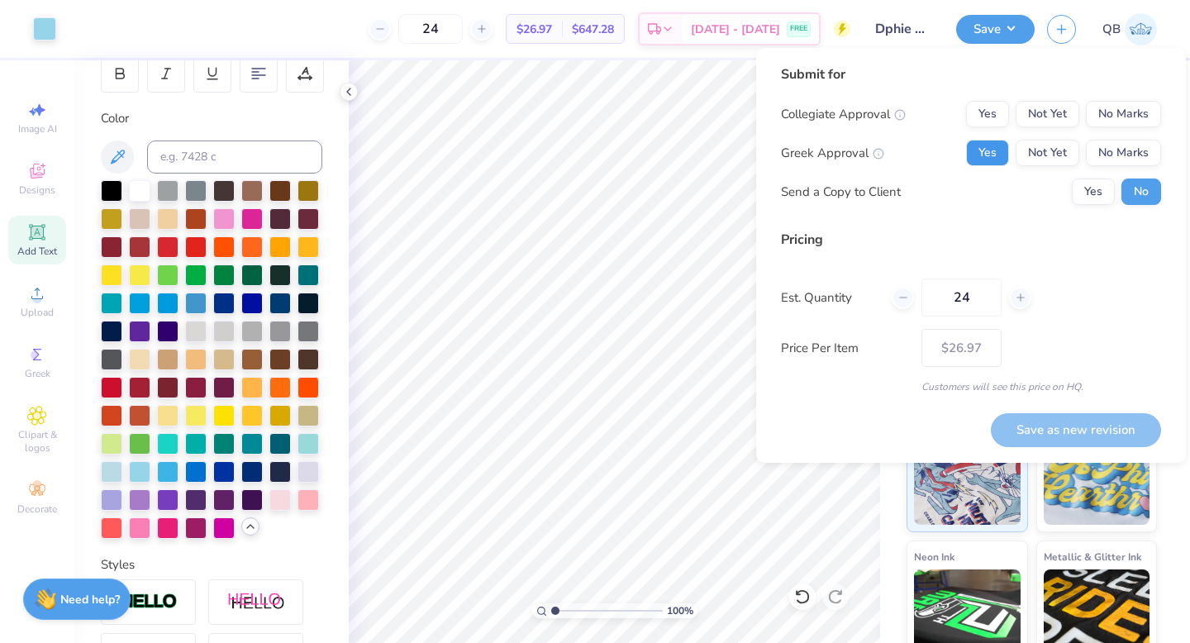
click at [985, 155] on button "Yes" at bounding box center [987, 153] width 43 height 26
click at [1126, 114] on button "No Marks" at bounding box center [1123, 114] width 75 height 26
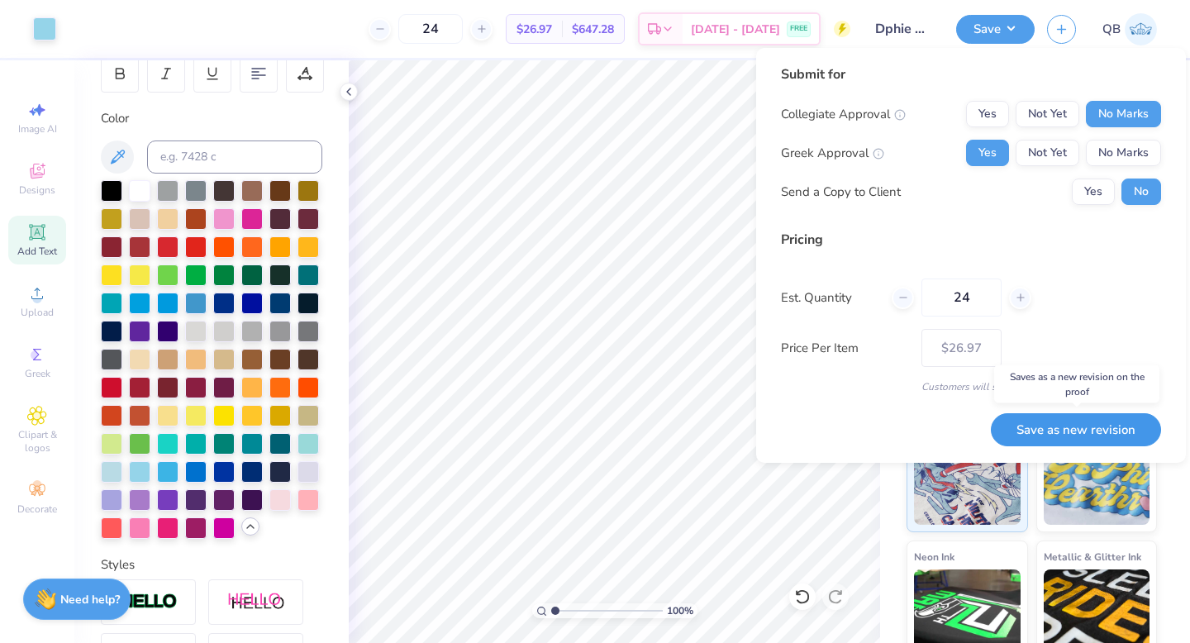
click at [1088, 439] on button "Save as new revision" at bounding box center [1076, 430] width 170 height 34
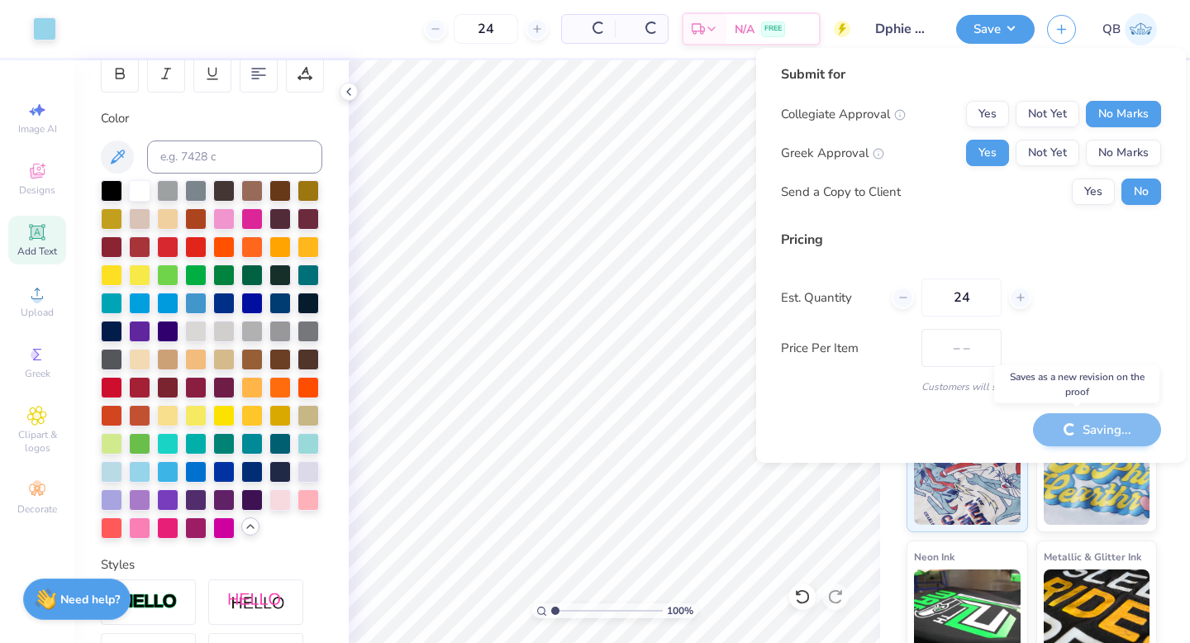
type input "$26.97"
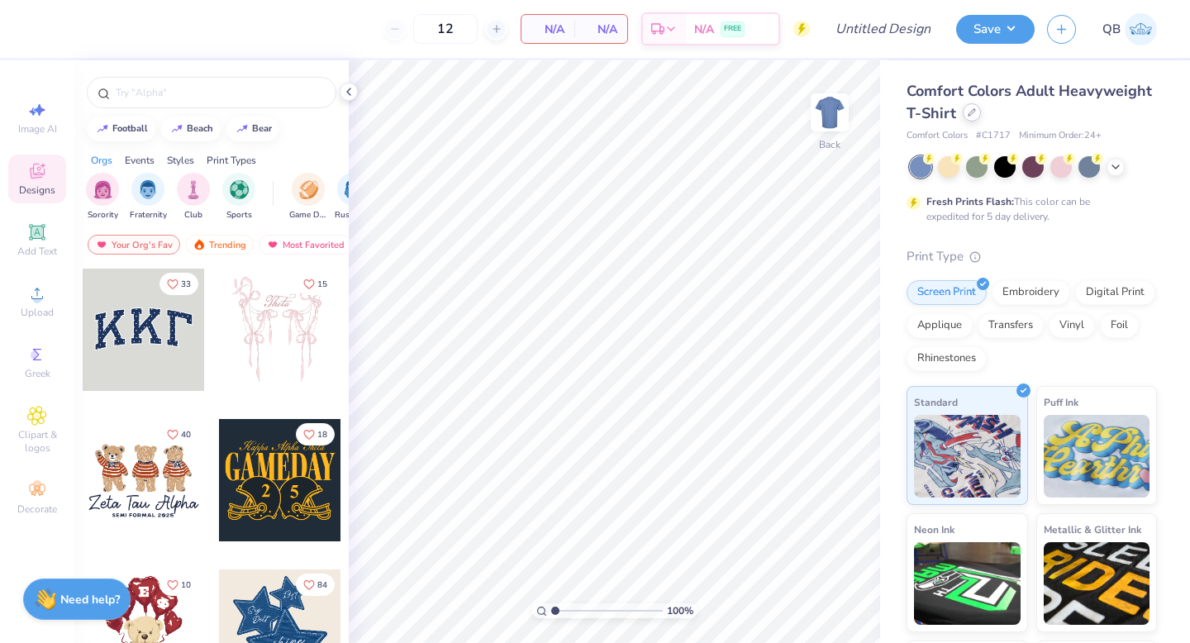
click at [973, 121] on div "Comfort Colors Adult Heavyweight T-Shirt" at bounding box center [1032, 102] width 250 height 45
click at [968, 111] on icon at bounding box center [972, 112] width 8 height 8
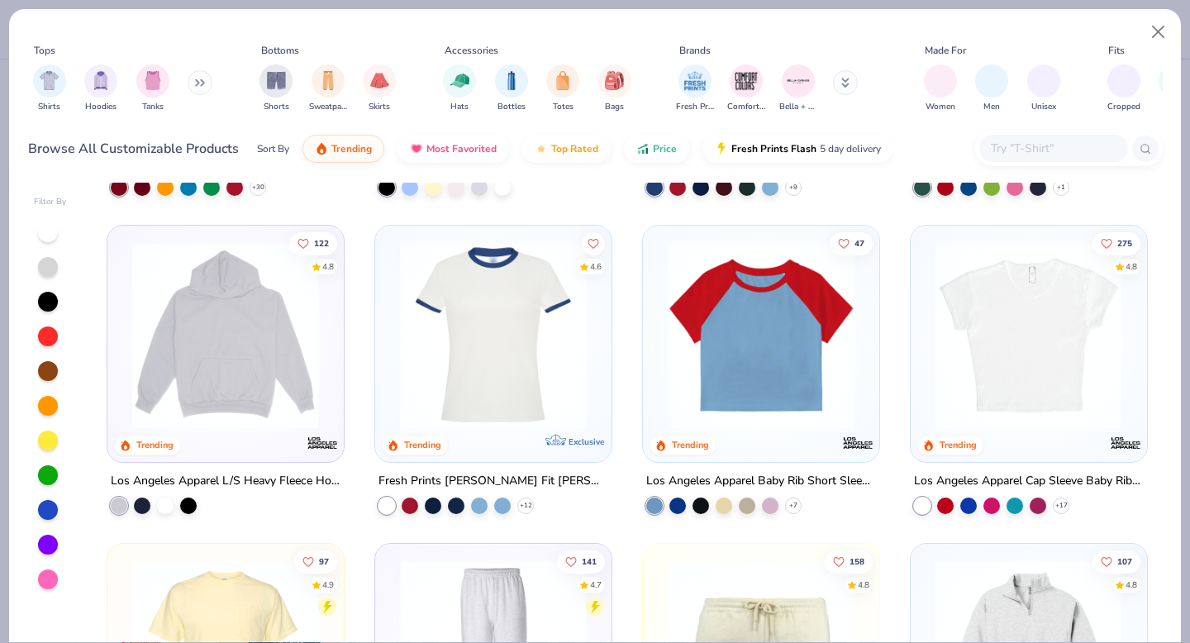
scroll to position [1080, 0]
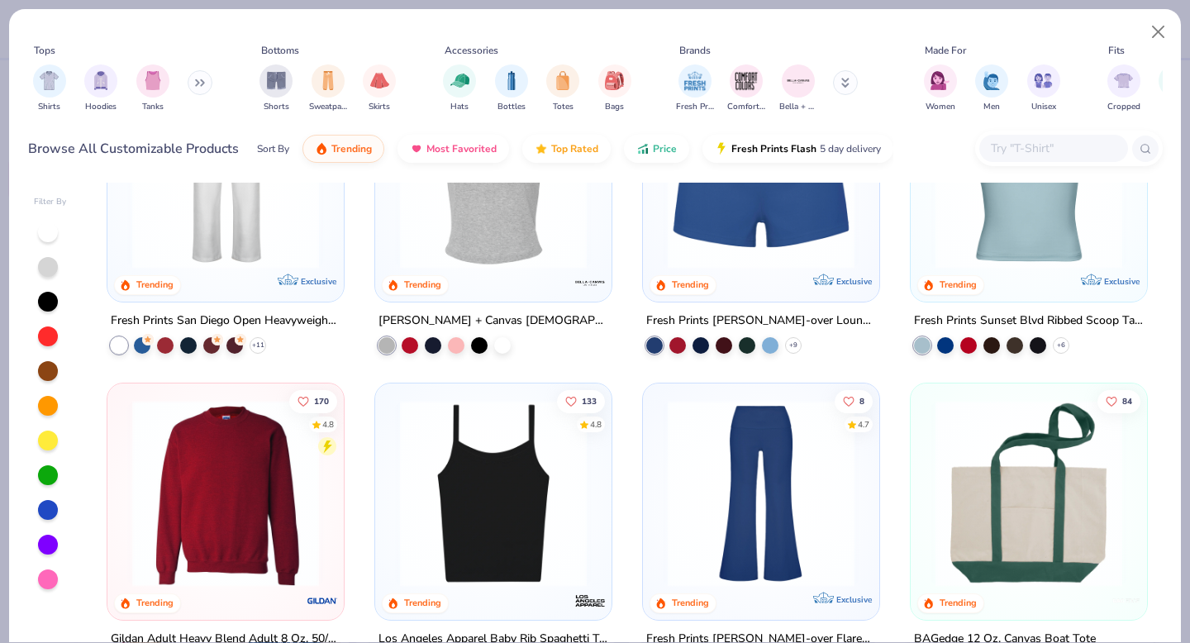
click at [205, 488] on img at bounding box center [225, 493] width 203 height 187
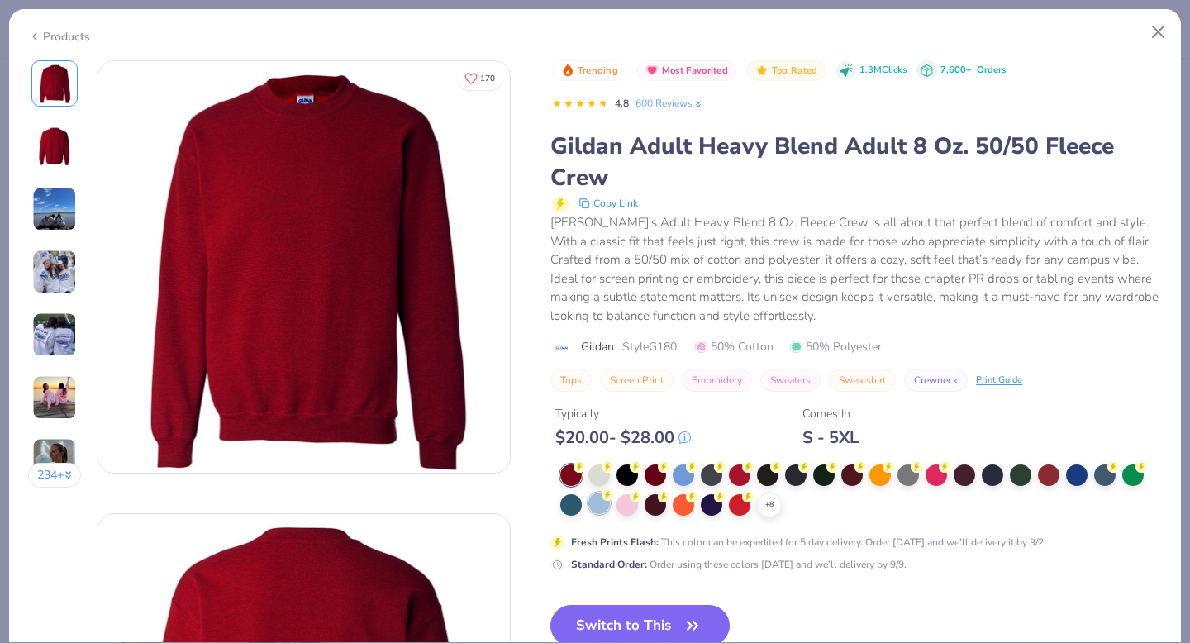
click at [598, 508] on div at bounding box center [598, 503] width 21 height 21
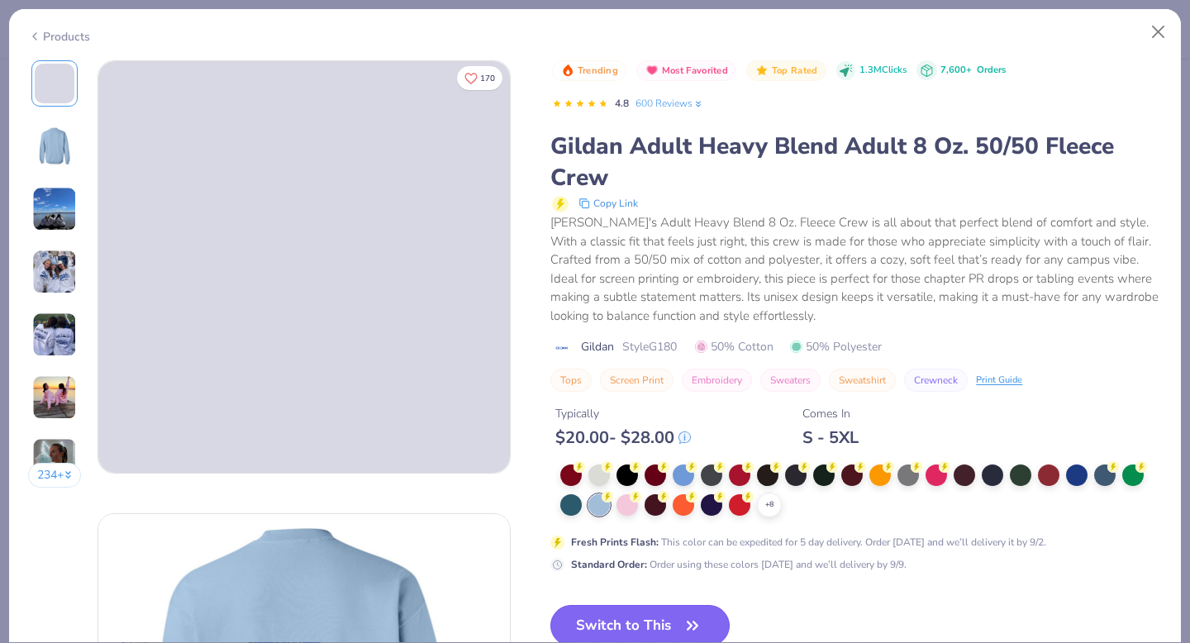
click at [669, 613] on button "Switch to This" at bounding box center [639, 625] width 179 height 41
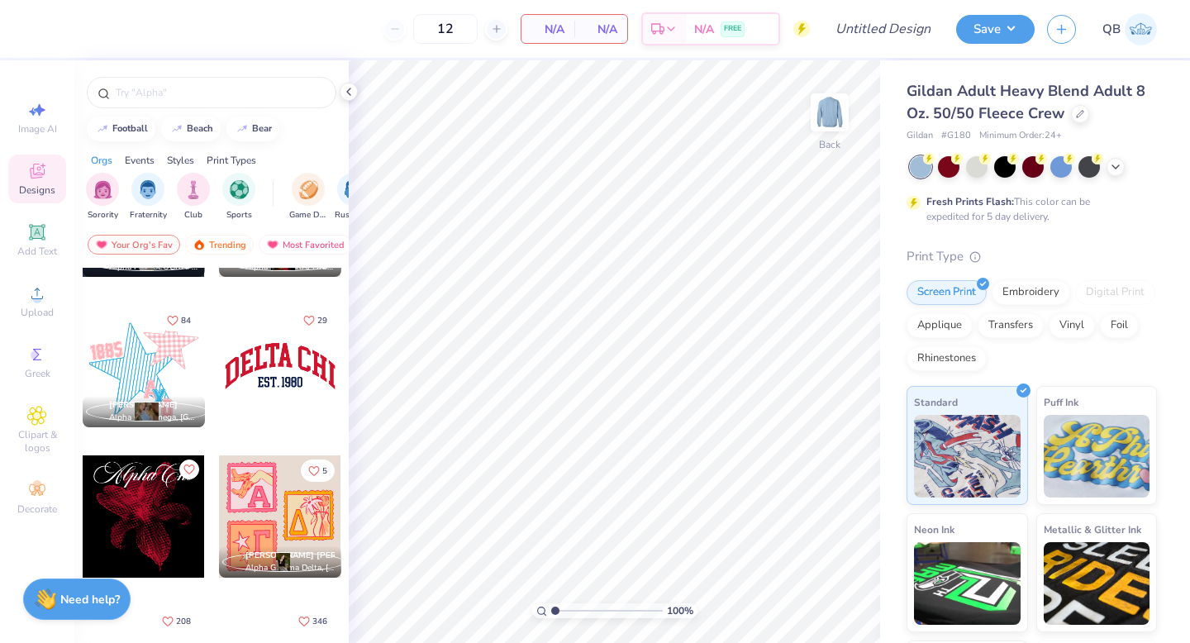
scroll to position [1312, 0]
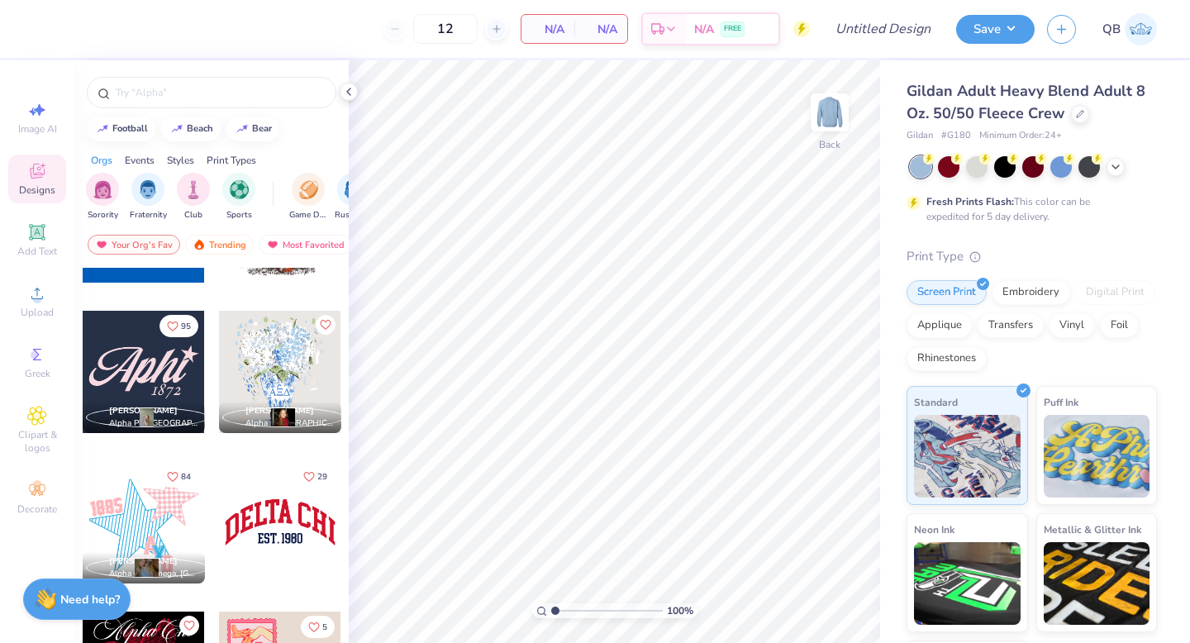
click at [277, 369] on div at bounding box center [280, 372] width 122 height 122
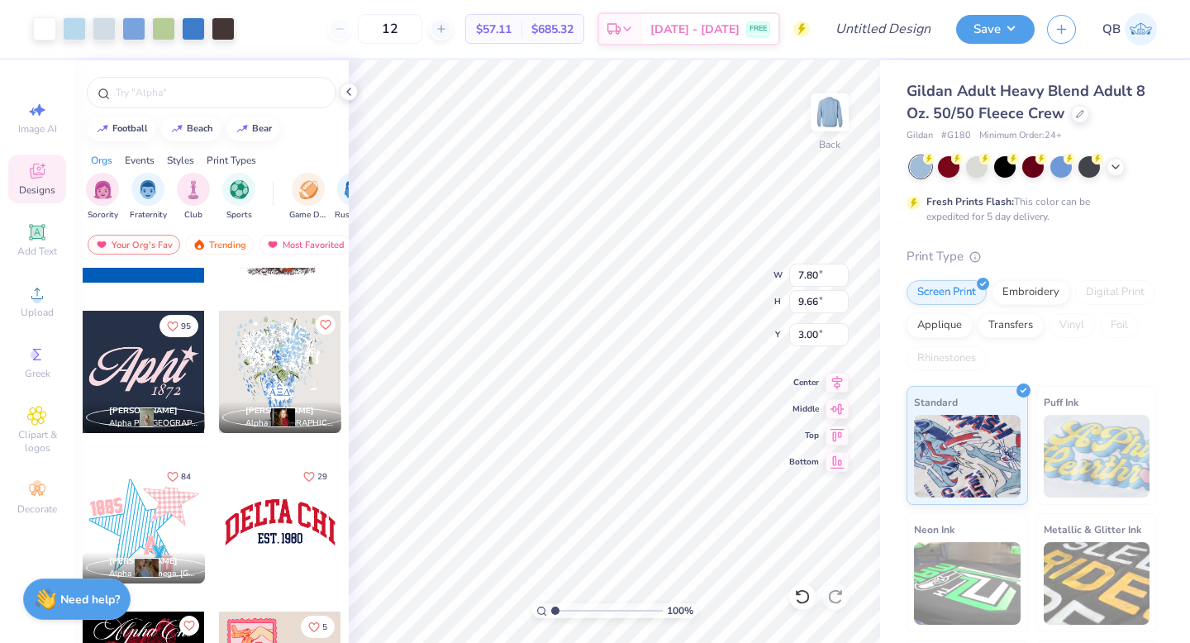
click at [332, 424] on span "Alpha Xi Delta, University of New Hampshire" at bounding box center [289, 423] width 89 height 12
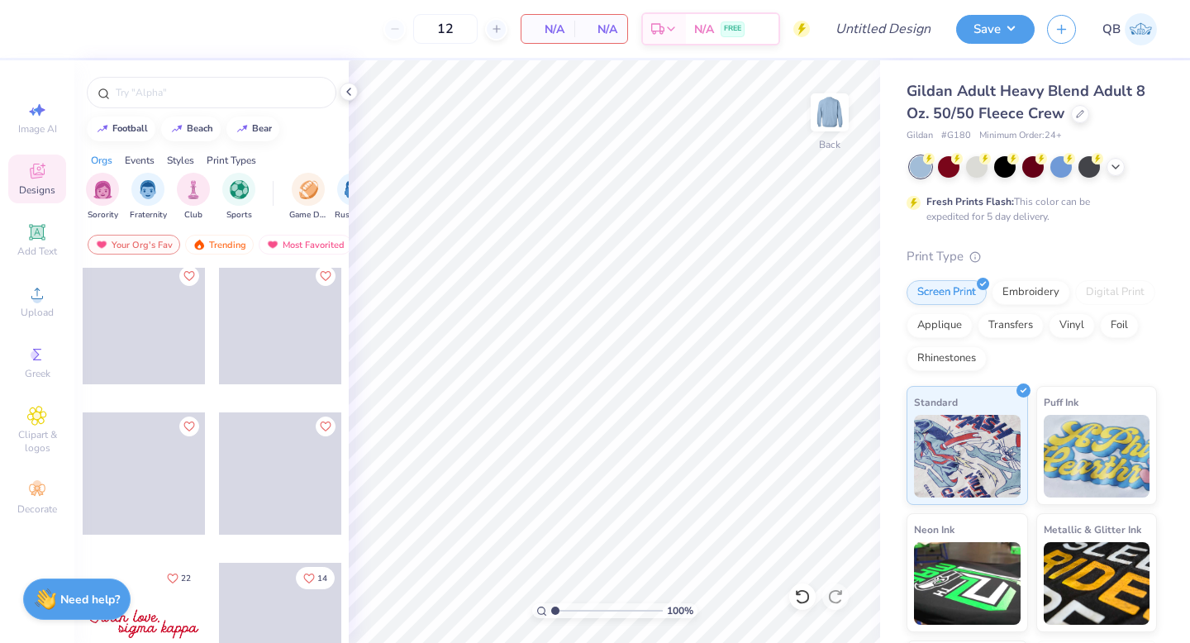
scroll to position [5711, 0]
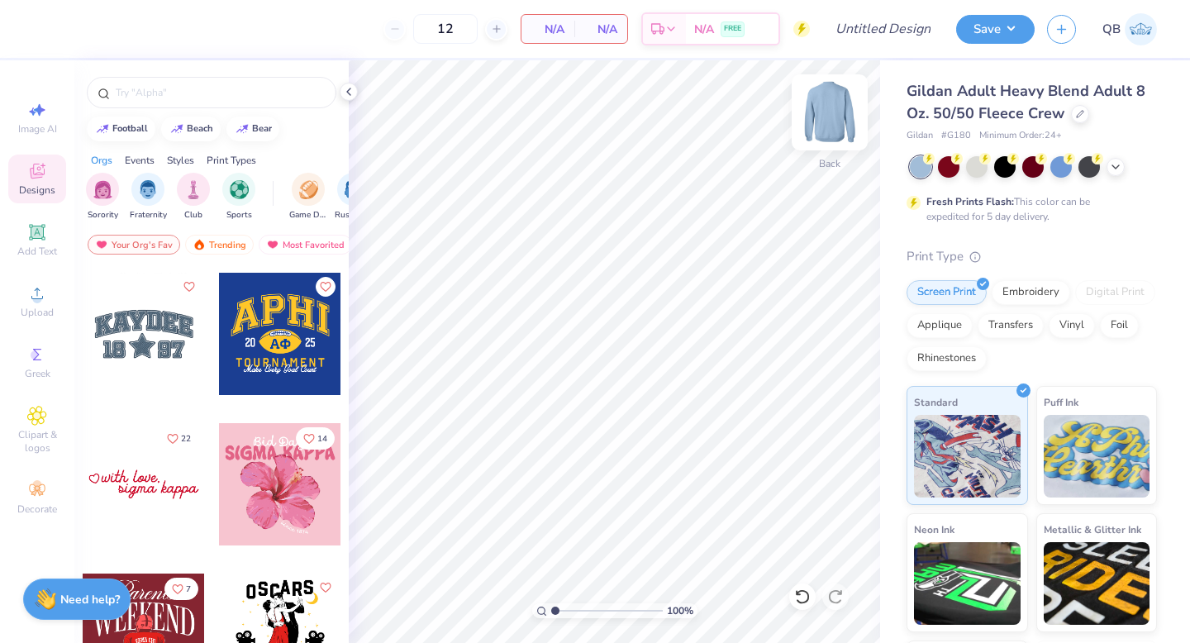
click at [821, 112] on img at bounding box center [830, 112] width 66 height 66
